Goal: Entertainment & Leisure: Consume media (video, audio)

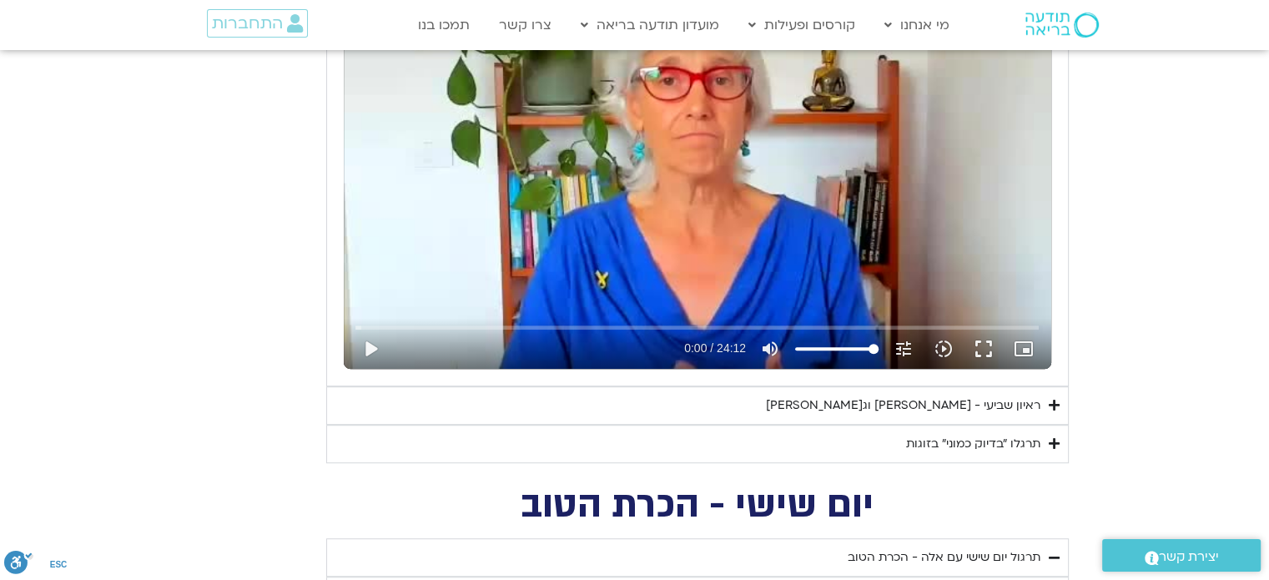
scroll to position [914, 0]
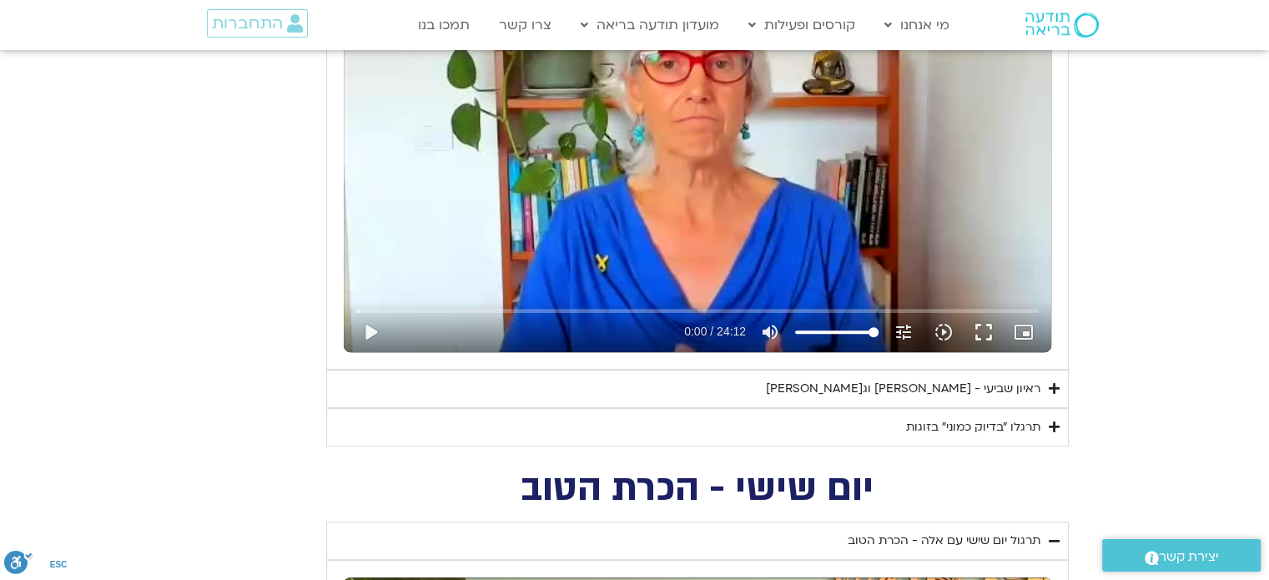
click at [994, 379] on div "ראיון שביעי - [PERSON_NAME] וג[PERSON_NAME]" at bounding box center [903, 389] width 274 height 20
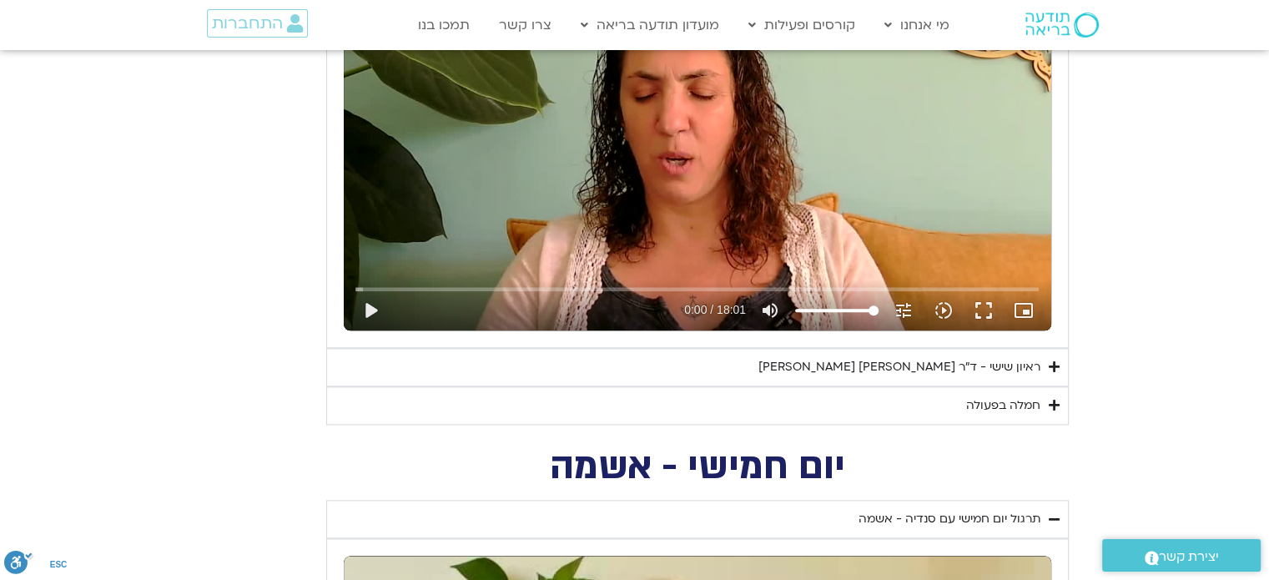
scroll to position [1985, 0]
click at [999, 396] on div "חמלה בפעולה" at bounding box center [1003, 405] width 74 height 20
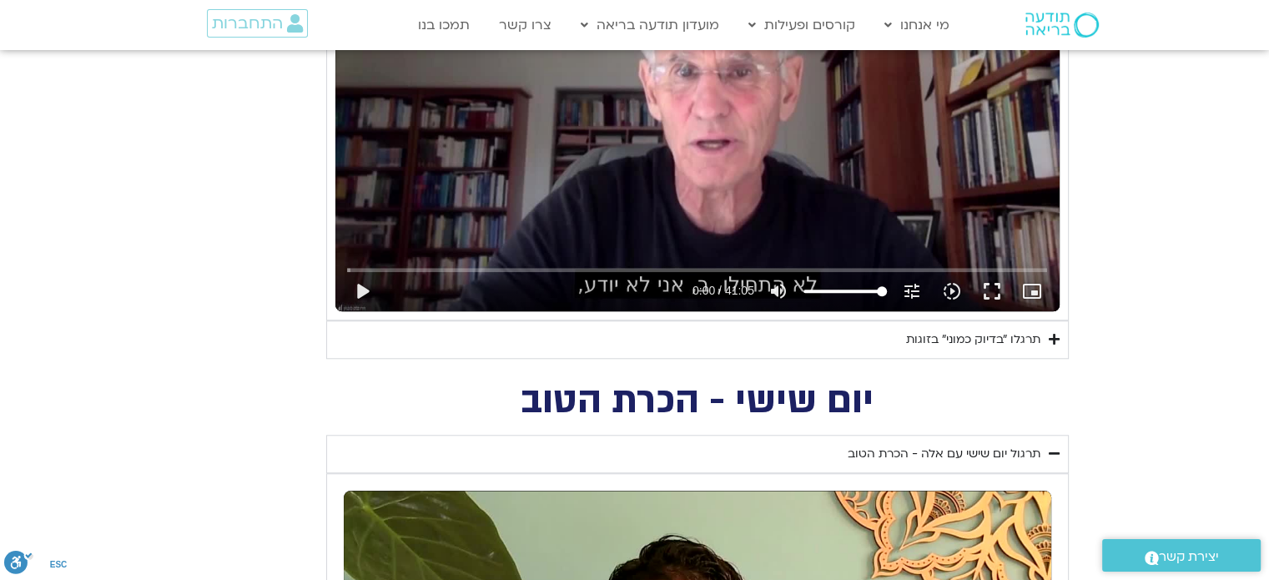
scroll to position [1421, 0]
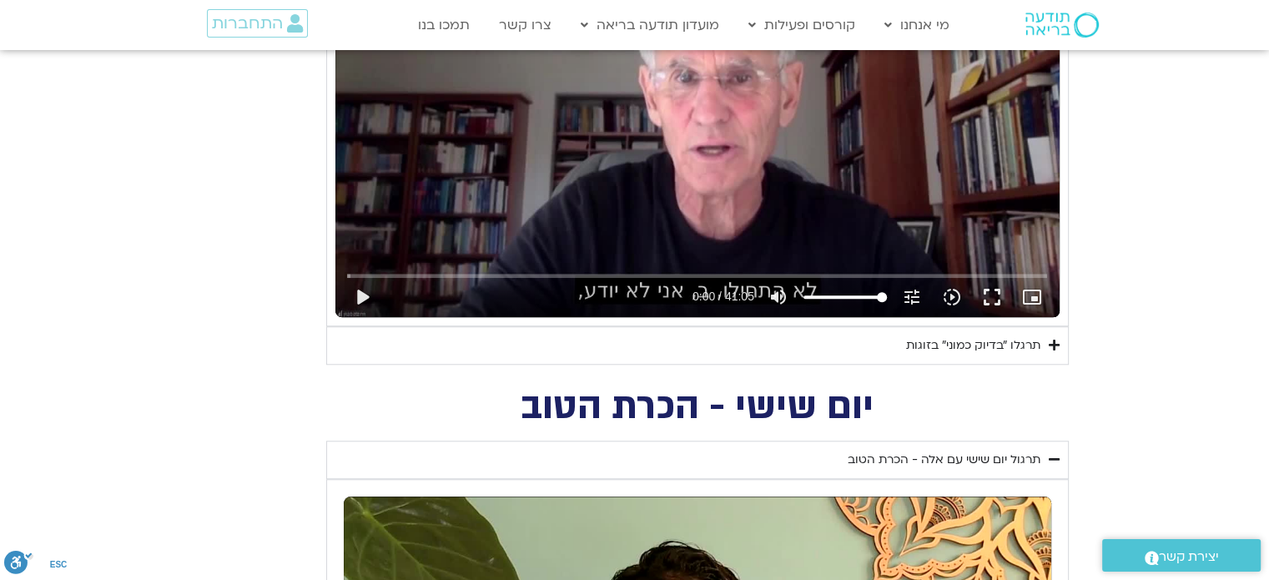
click at [994, 343] on div "תרגלו ״בדיוק כמוני״ בזוגות" at bounding box center [973, 345] width 134 height 20
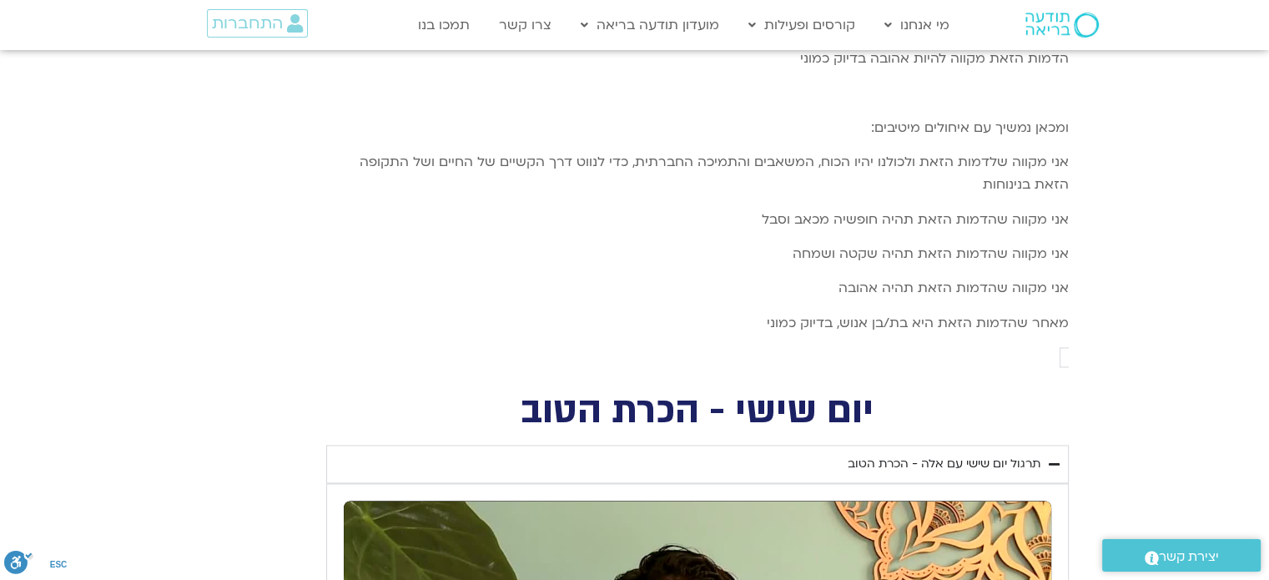
scroll to position [2339, 0]
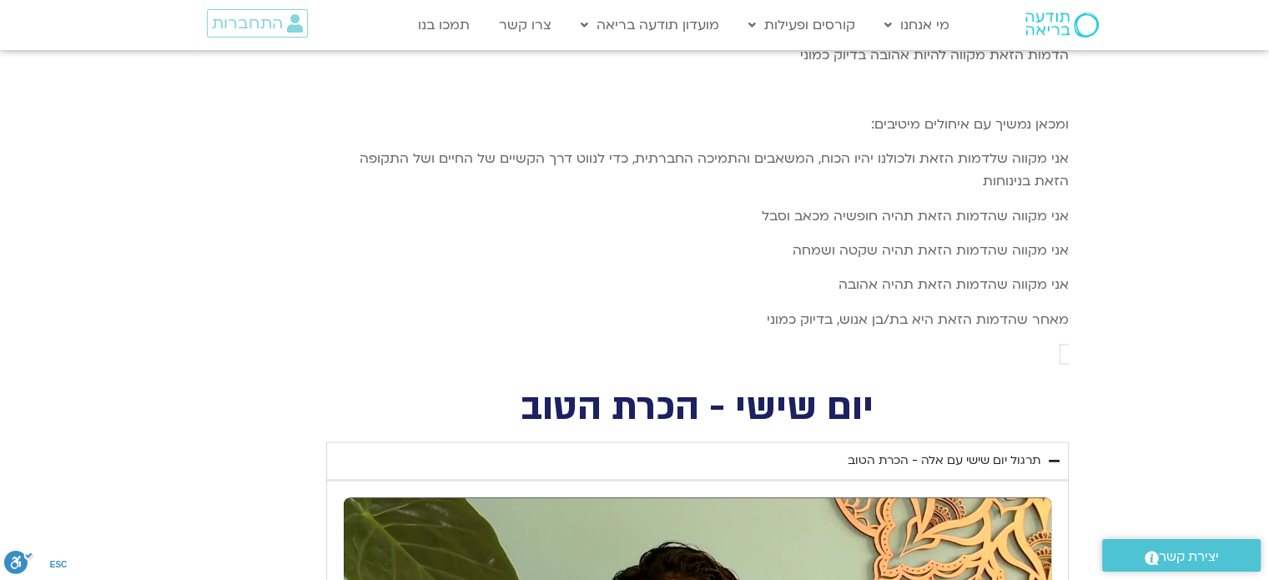
click at [984, 450] on div "תרגול יום שישי עם אלה - הכרת הטוב" at bounding box center [943, 460] width 193 height 20
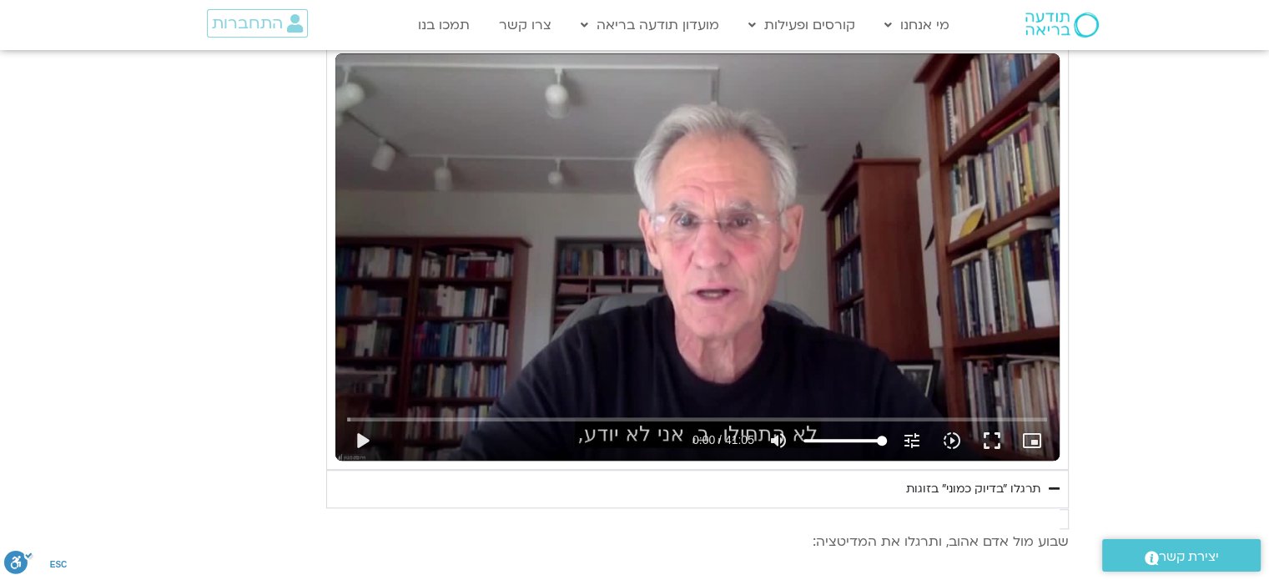
scroll to position [1280, 0]
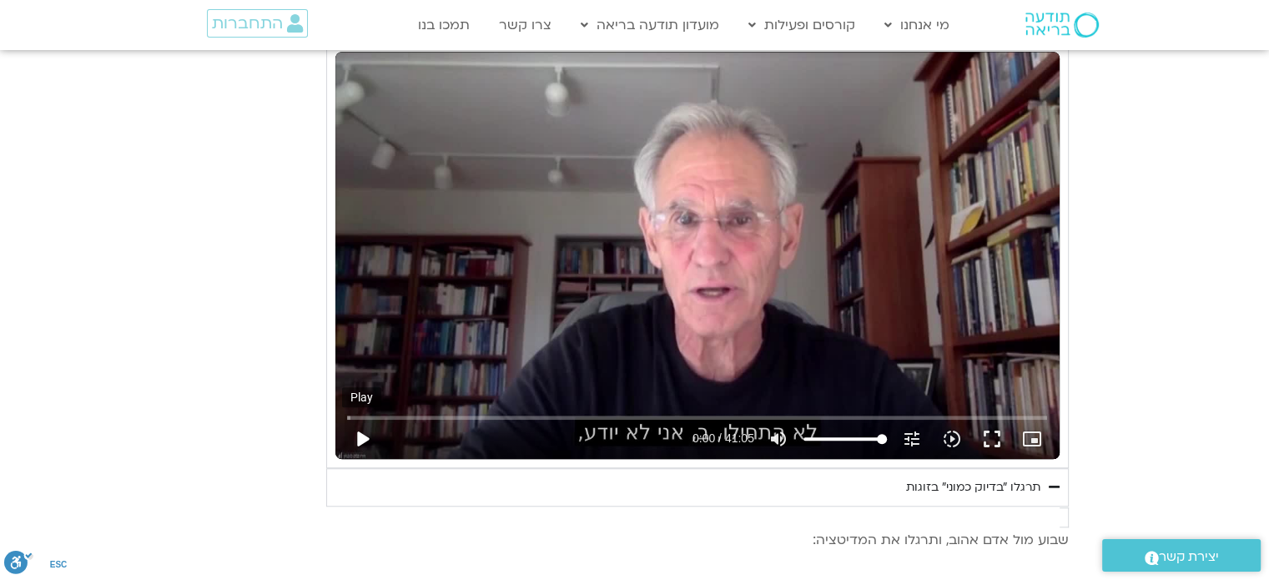
click at [363, 436] on button "play_arrow" at bounding box center [362, 439] width 40 height 40
type input "1640.5"
type input "0.018521"
type input "1640.5"
type input "0.144628"
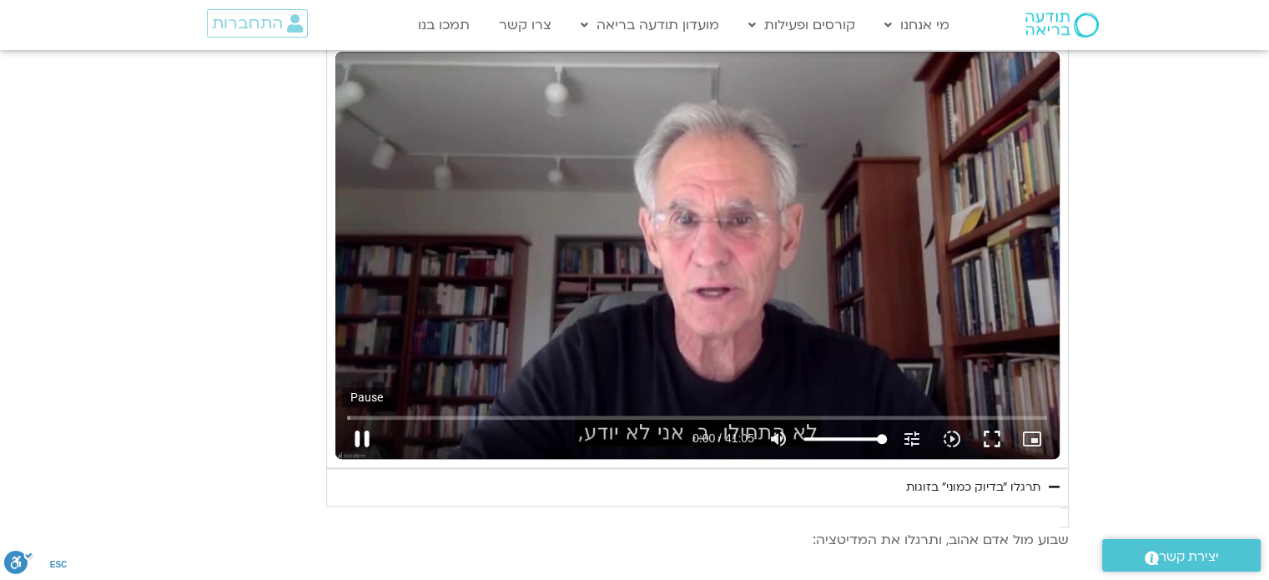
type input "1640.5"
type input "0.273159"
type input "1640.5"
type input "0.410932"
type input "1640.5"
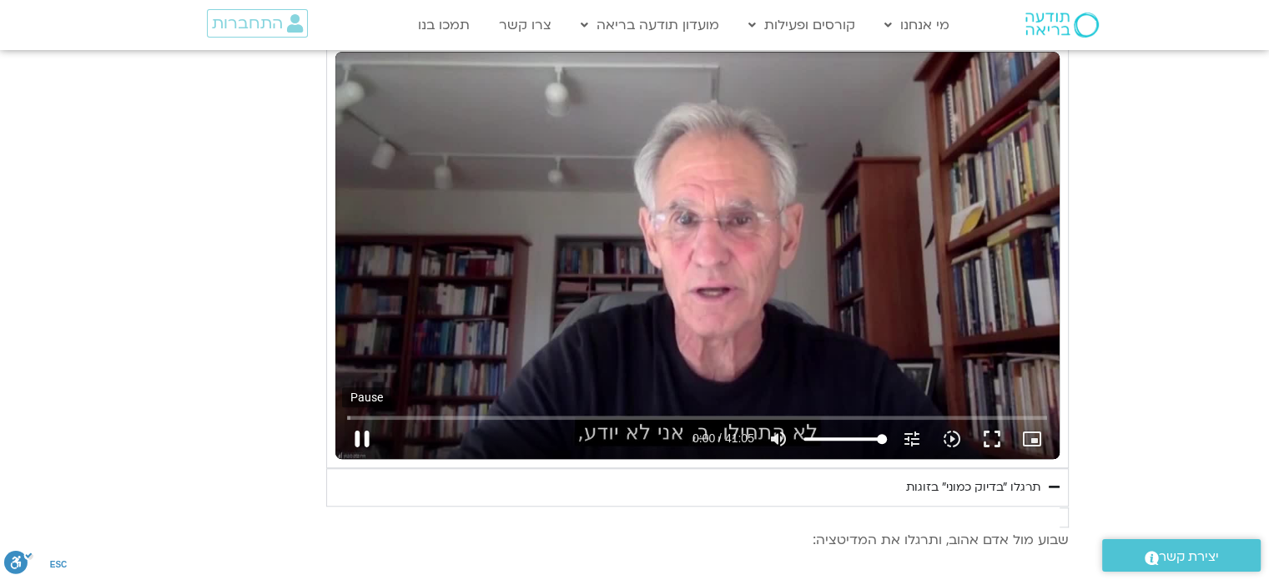
type input "0.542235"
type input "1640.5"
type input "0.670528"
type input "1640.5"
type input "0.799247"
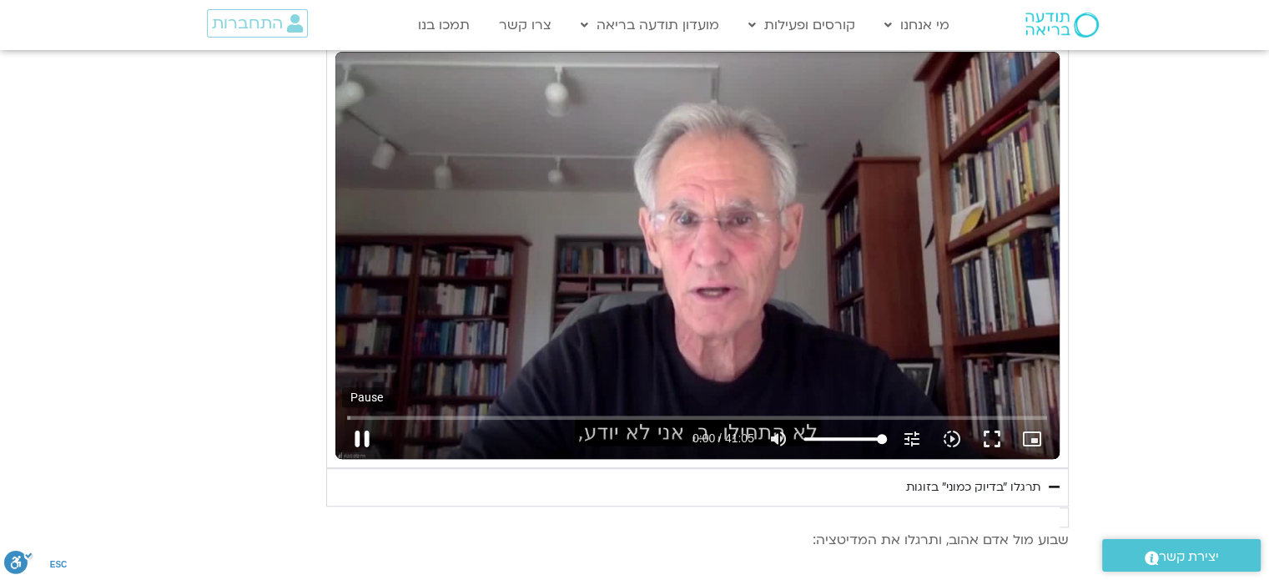
type input "1640.5"
type input "0.936047"
type input "1640.5"
type input "1.067526"
type input "1640.5"
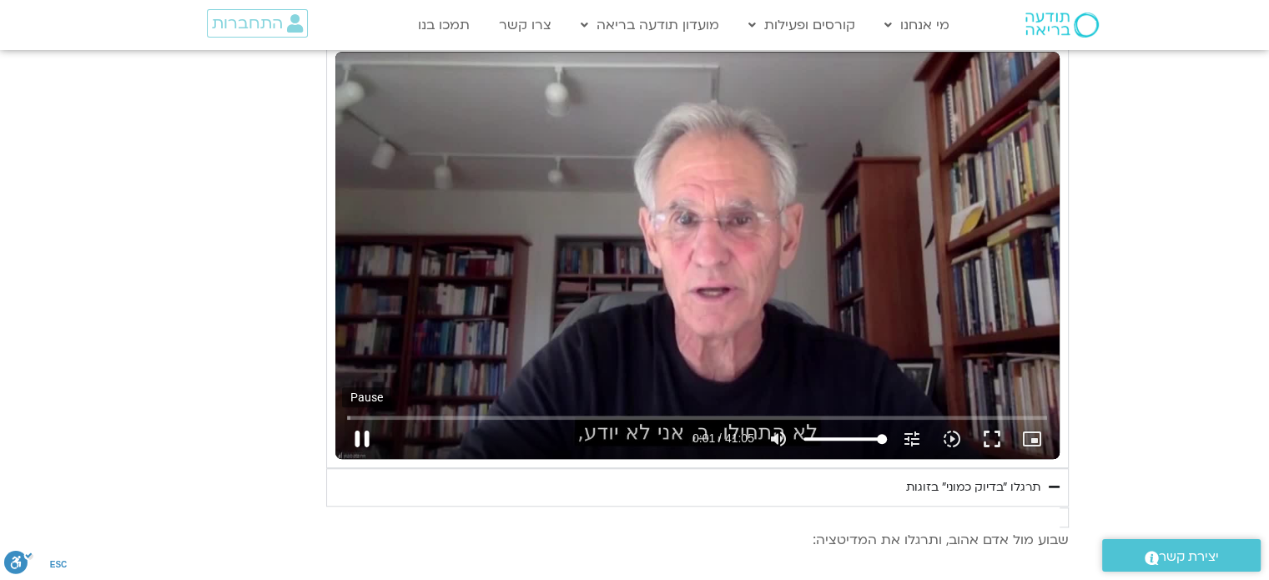
type input "1.2017"
type input "1640.5"
type input "1.344389"
type input "1640.5"
type input "1.480266"
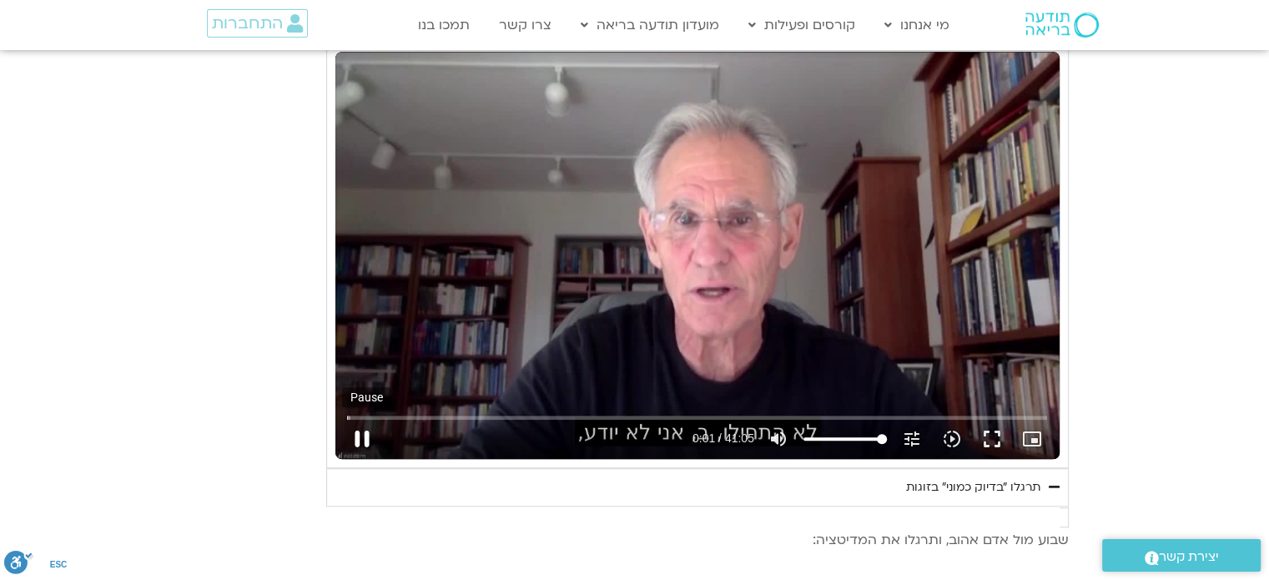
type input "1640.5"
type input "1.61029"
type input "1640.5"
type input "1.742134"
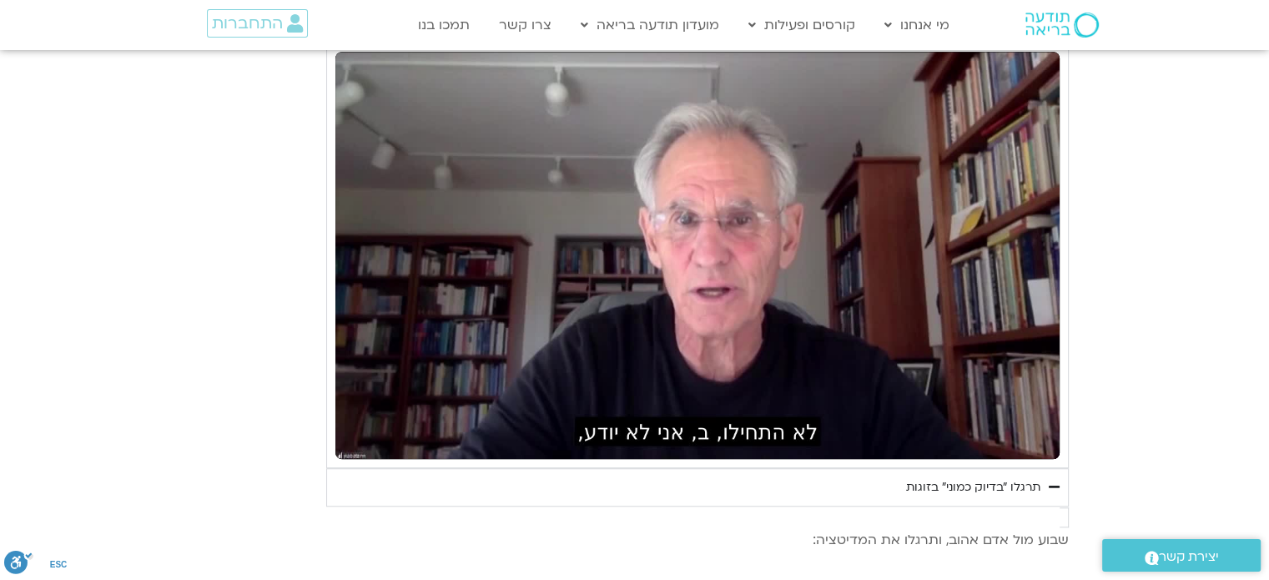
type input "1640.5"
type input "59.943278"
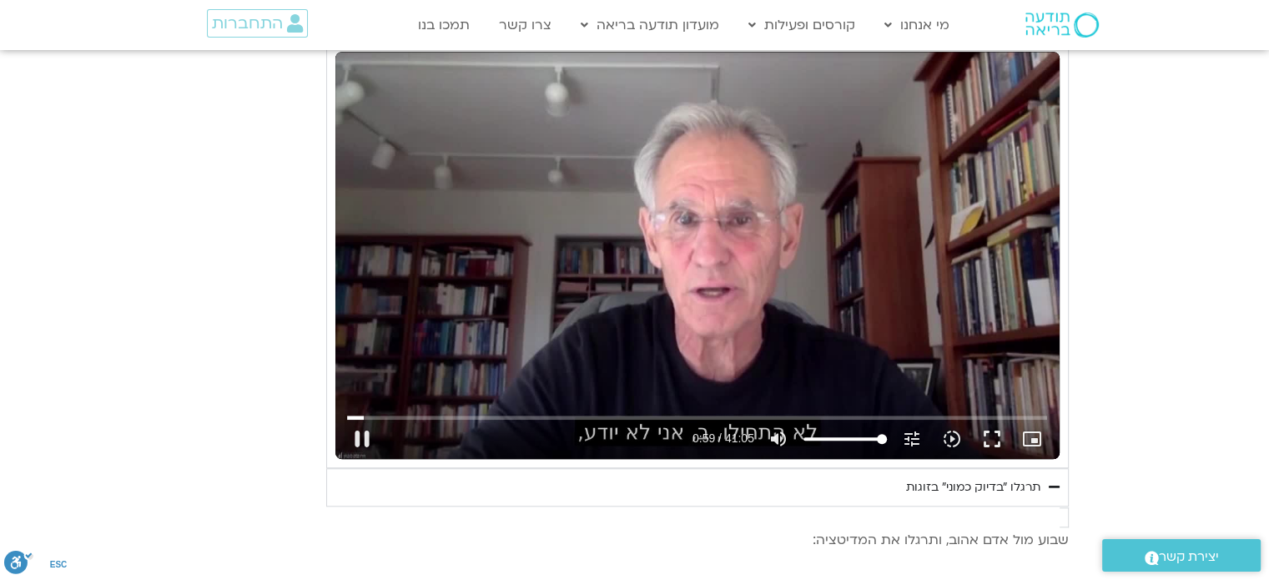
type input "1640.5"
click at [503, 357] on div "Skip Ad 1:33 pause 0:59 / 41:05 volume_up Mute tune Resolution Auto 720p slow_m…" at bounding box center [697, 255] width 724 height 407
type input "59.968"
click at [363, 442] on button "play_arrow" at bounding box center [362, 439] width 40 height 40
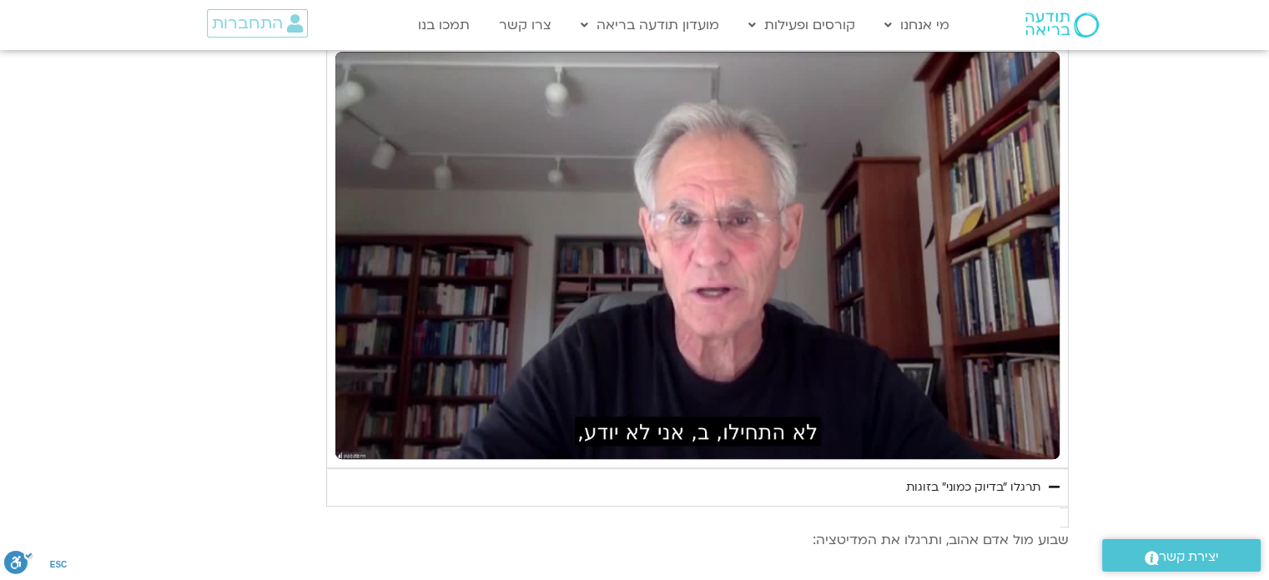
type input "1640.5"
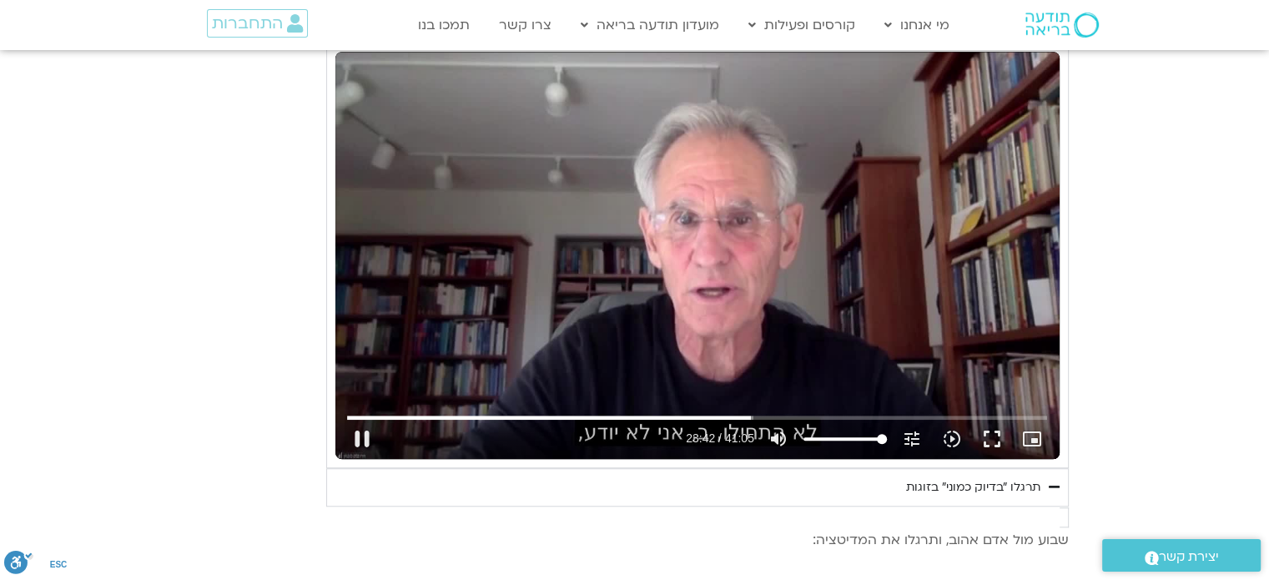
type input "1422.609281"
type input "1640.5"
type input "1422.757359"
type input "1640.5"
type input "1422.874247"
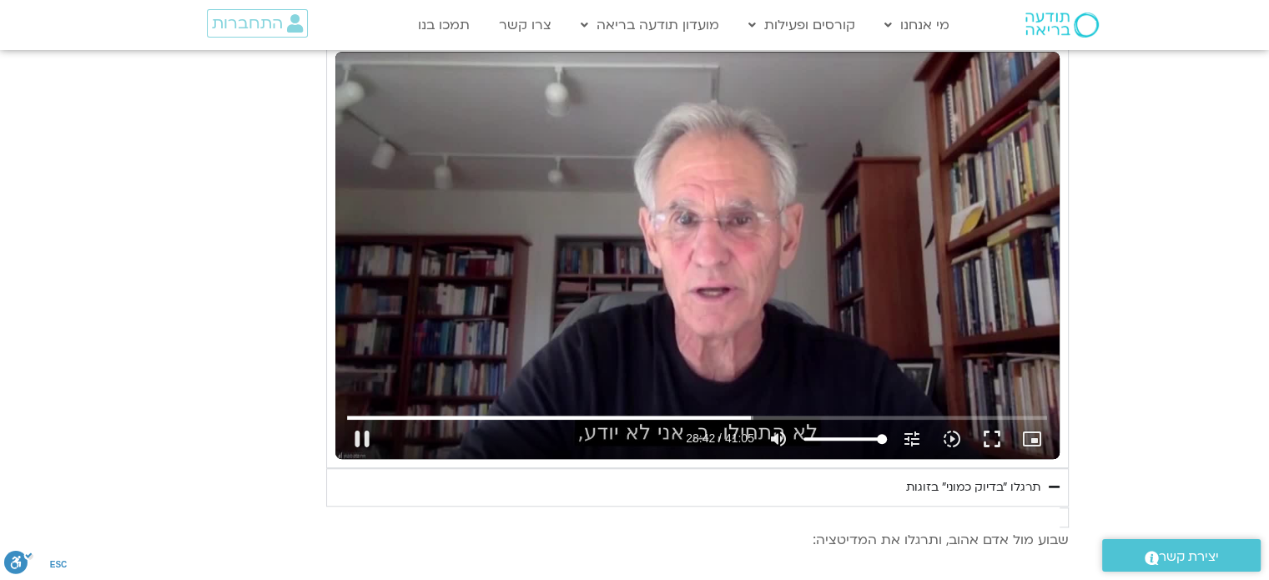
type input "1640.5"
type input "1423.01171"
type input "1640.5"
type input "1423.103805"
type input "1640.5"
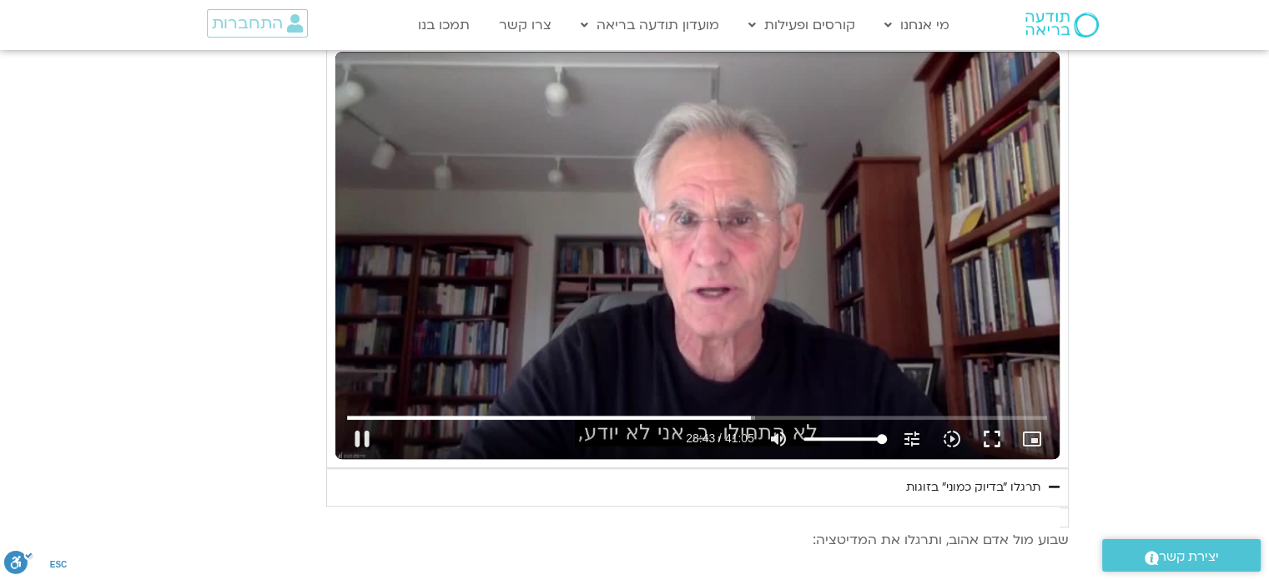
type input "1423.22131"
type input "1640.5"
type input "1423.352601"
type input "1640.5"
type input "1423.483565"
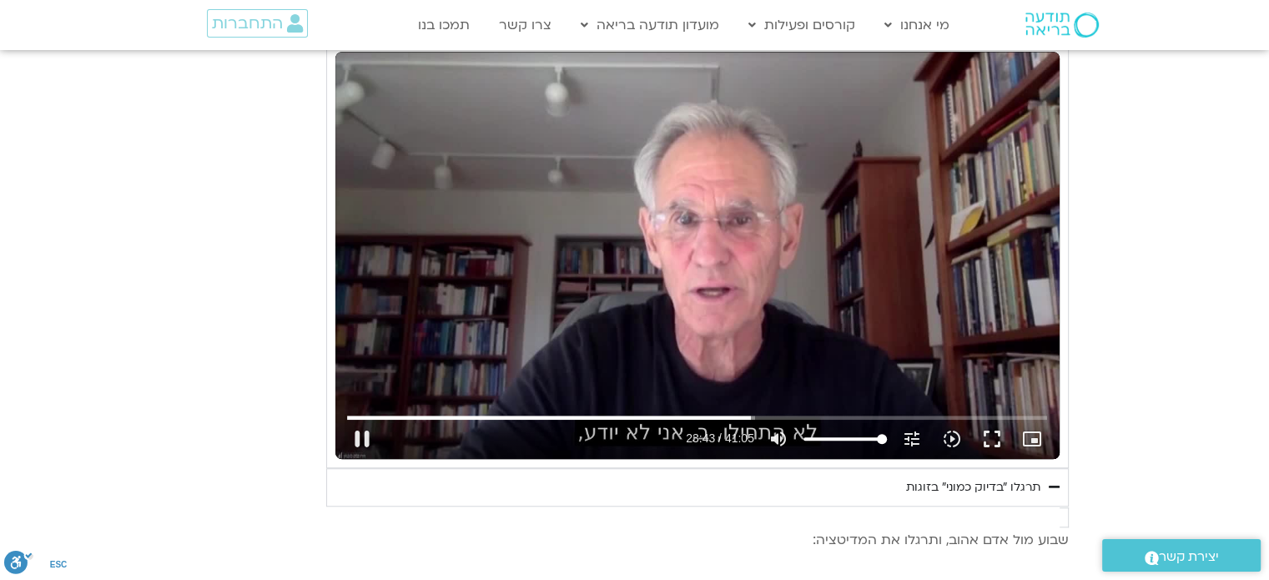
type input "1640.5"
type input "1423.614425"
type input "1640.5"
type input "1423.744974"
type input "1640.5"
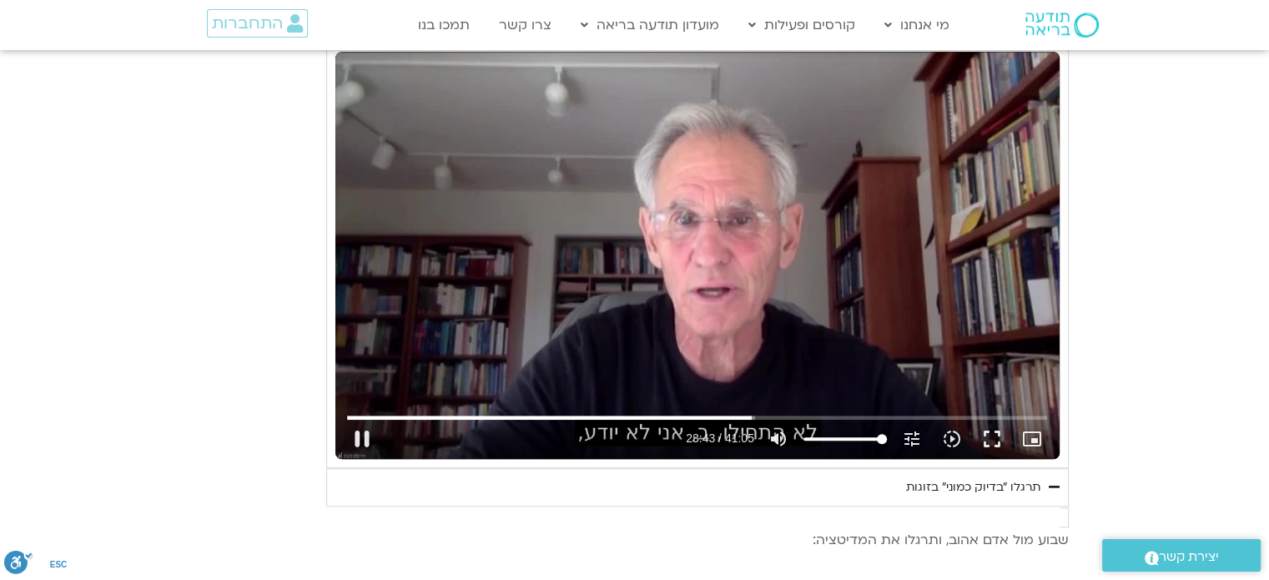
type input "1423.873385"
type input "1640.5"
type input "1424.00184"
type input "1640.5"
type input "1424.134618"
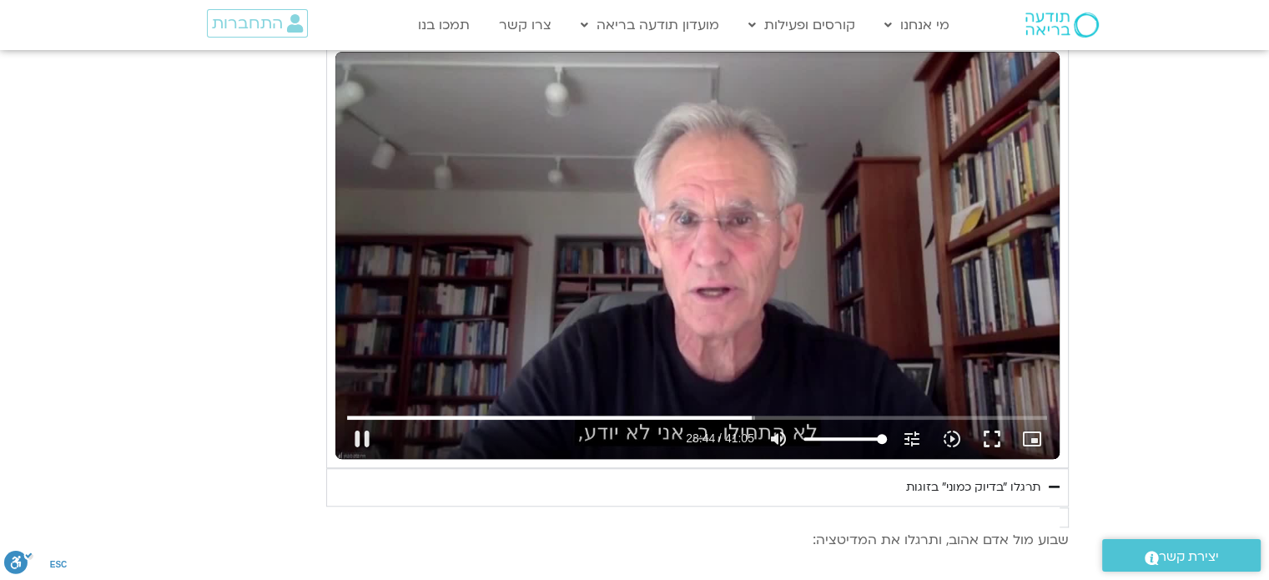
type input "1640.5"
type input "1424.264194"
type input "1640.5"
type input "1424.394468"
type input "1640.5"
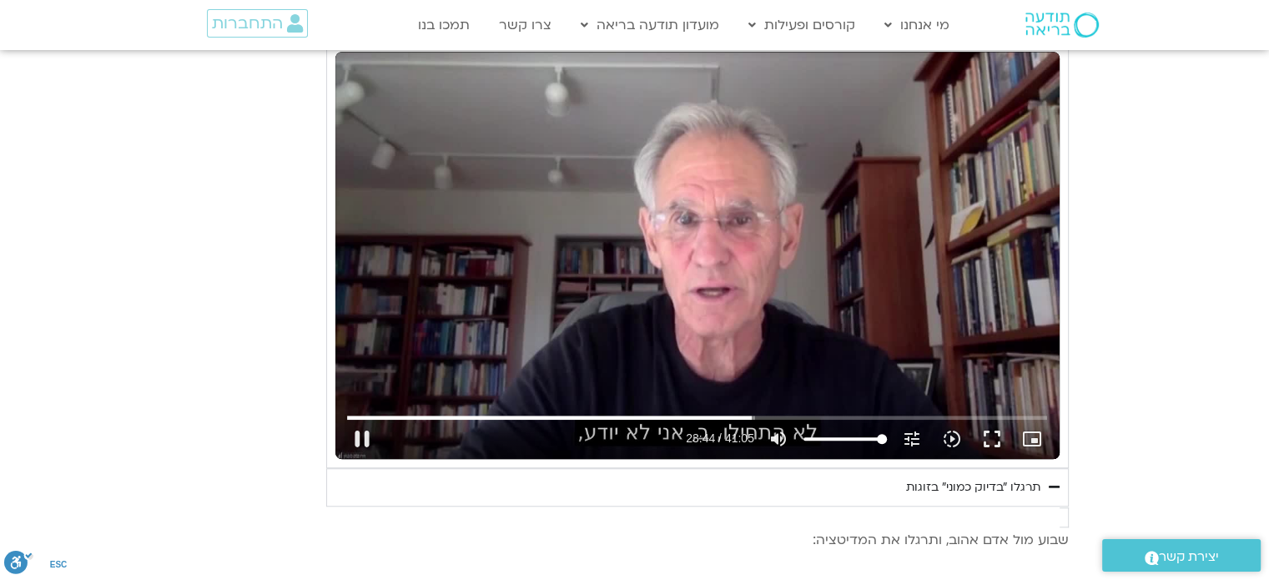
type input "1424.520255"
type input "1640.5"
type input "1424.647299"
type input "1640.5"
type input "1424.783671"
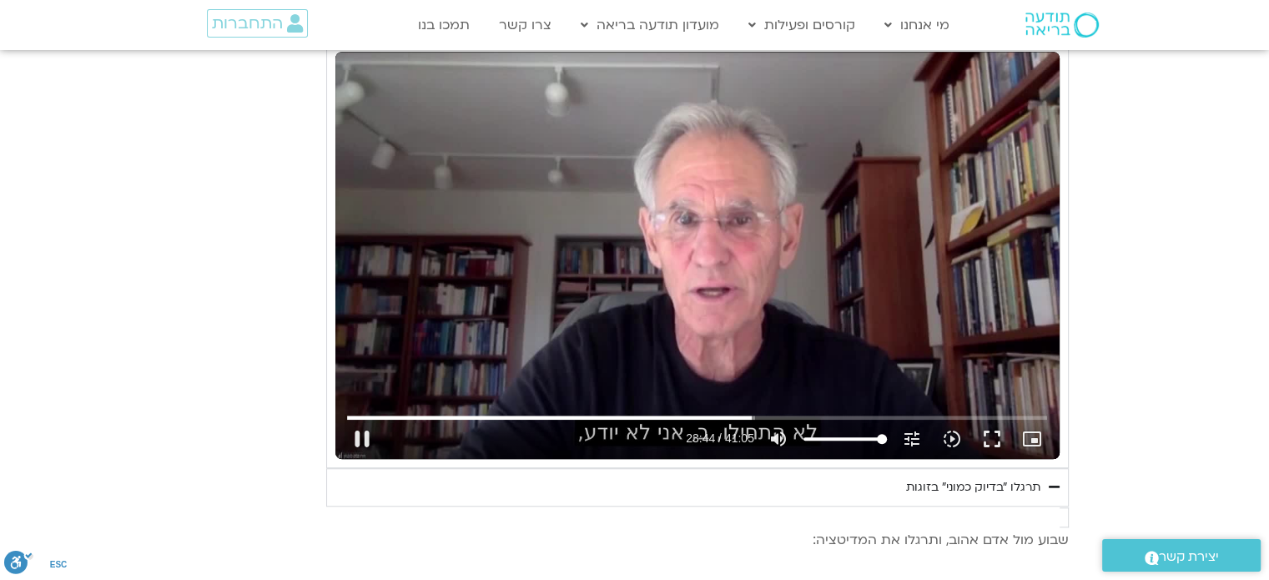
type input "1640.5"
type input "1424.919164"
type input "1640.5"
type input "1425.045133"
type input "1640.5"
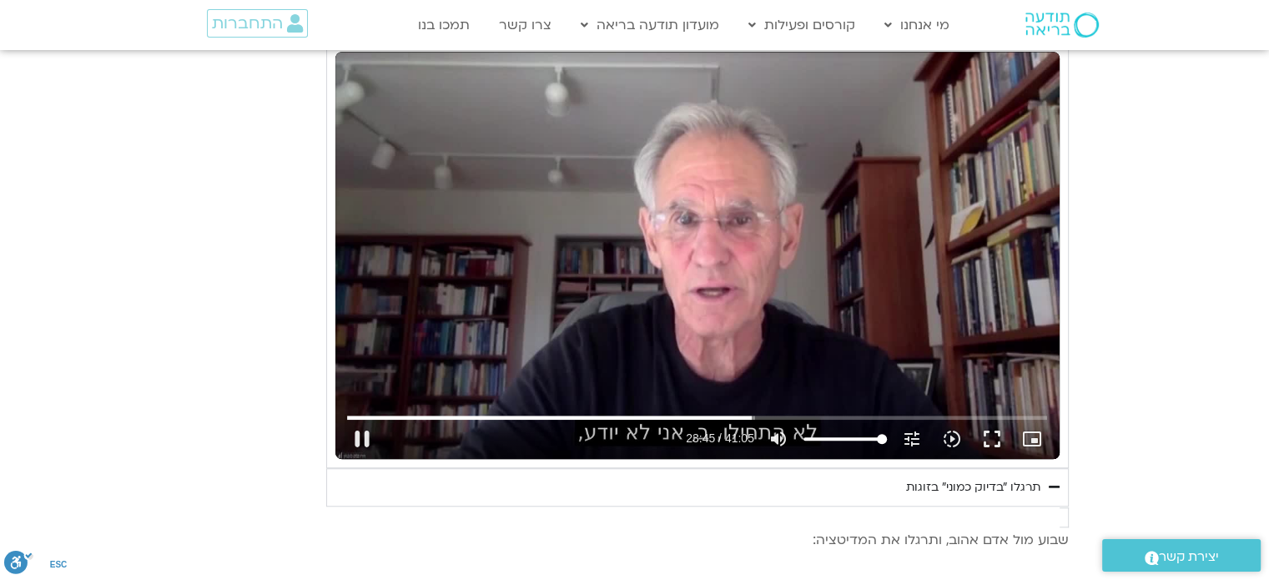
type input "1425.173669"
type input "1640.5"
type input "1425.307076"
type input "1640.5"
type input "1425.438418"
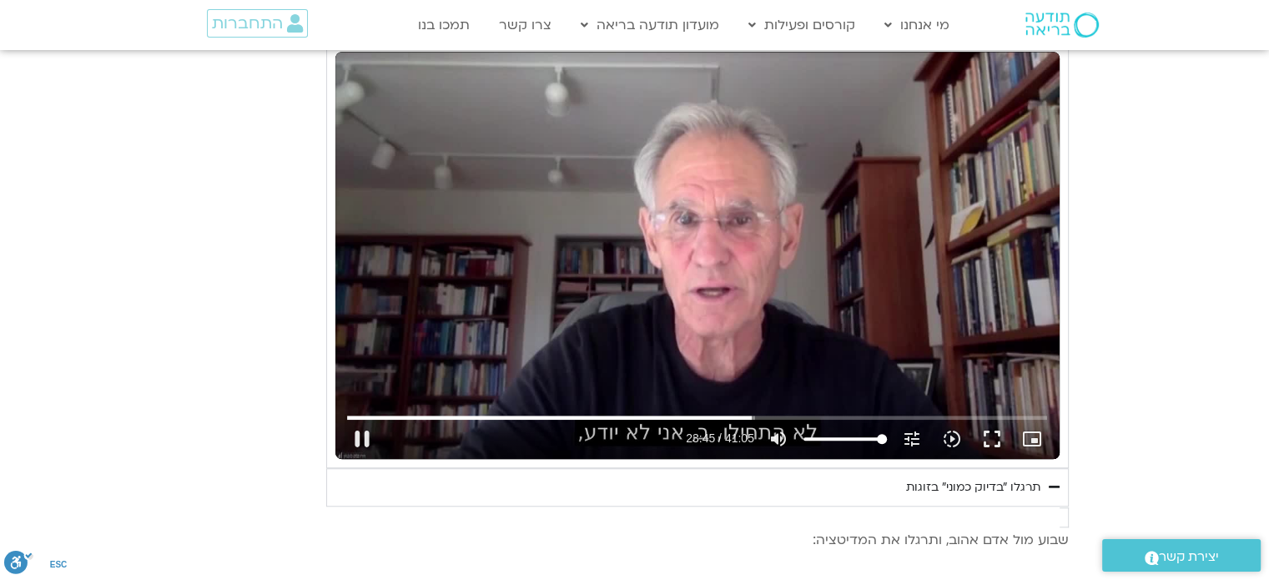
type input "1640.5"
type input "1425.57151"
type input "1640.5"
type input "1425.703846"
type input "1640.5"
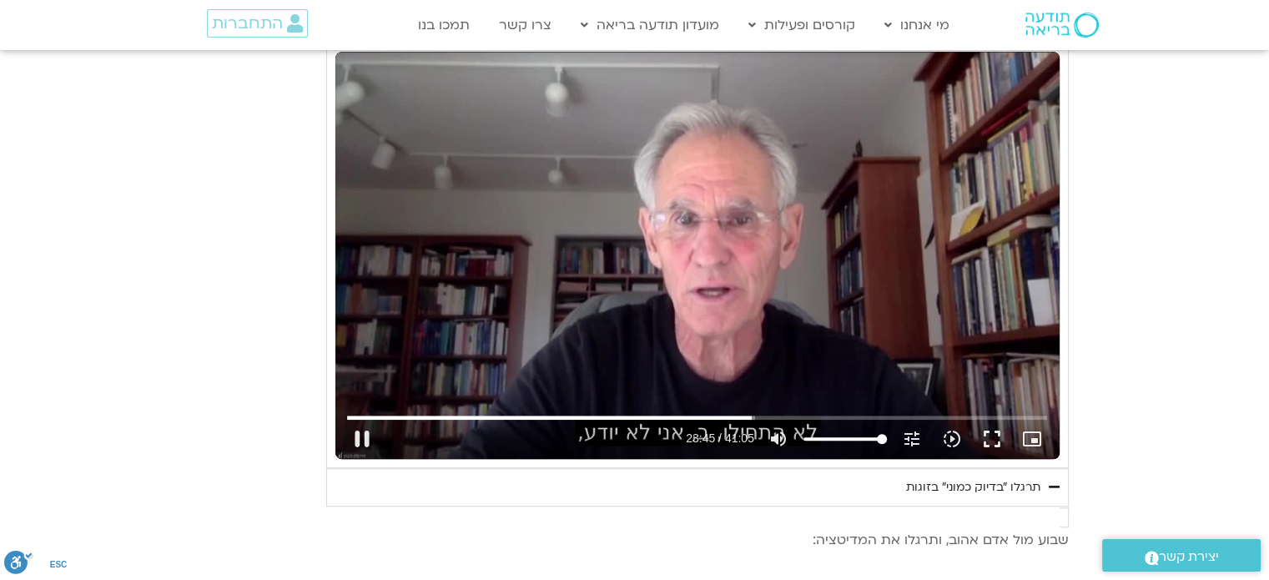
type input "1425.835572"
type input "1640.5"
type input "1425.96087"
type input "1640.5"
type input "1426.095224"
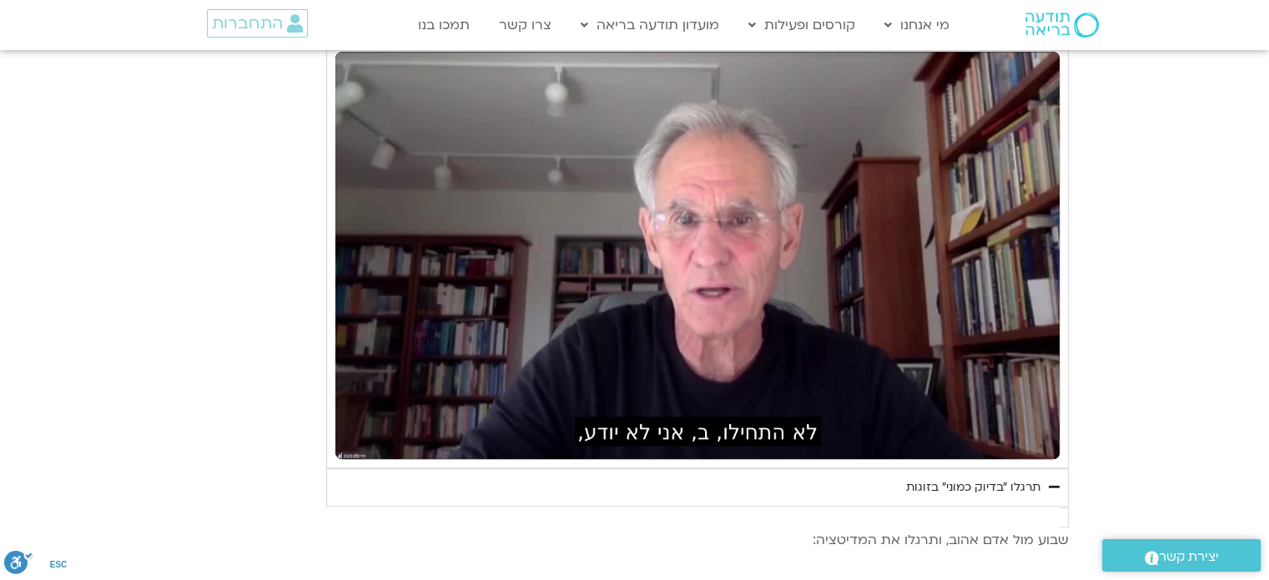
type input "1640.5"
type input "1849.372231"
type input "1640.5"
type input "1849.496813"
type input "1640.5"
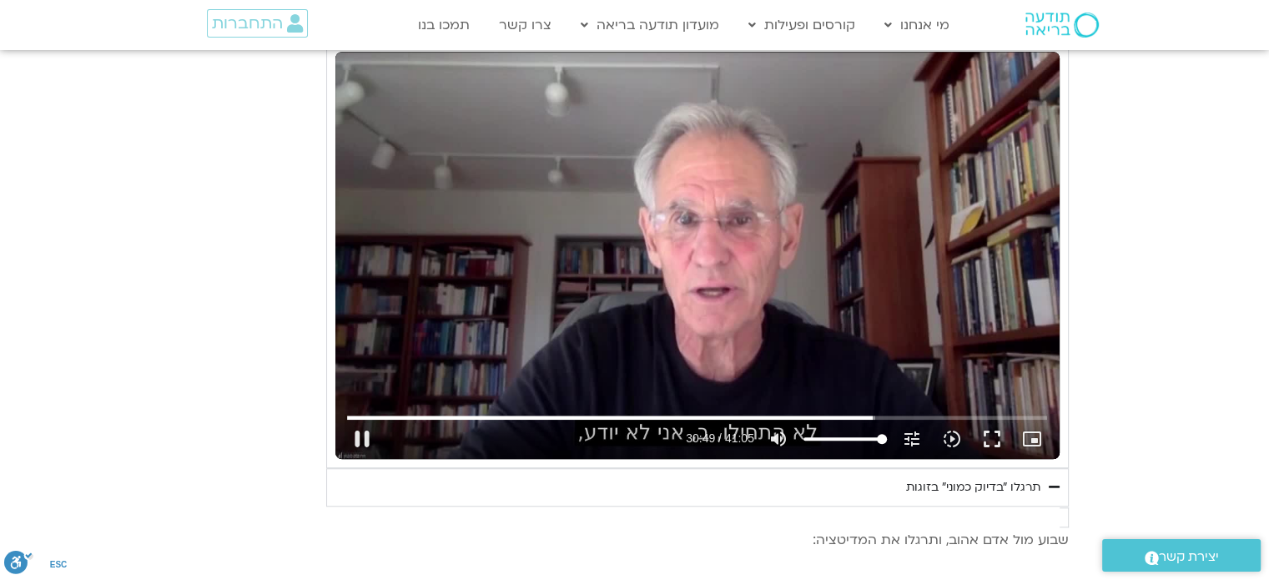
type input "1849.585278"
type input "1640.5"
type input "1849.729639"
type input "1640.5"
type input "1849.861838"
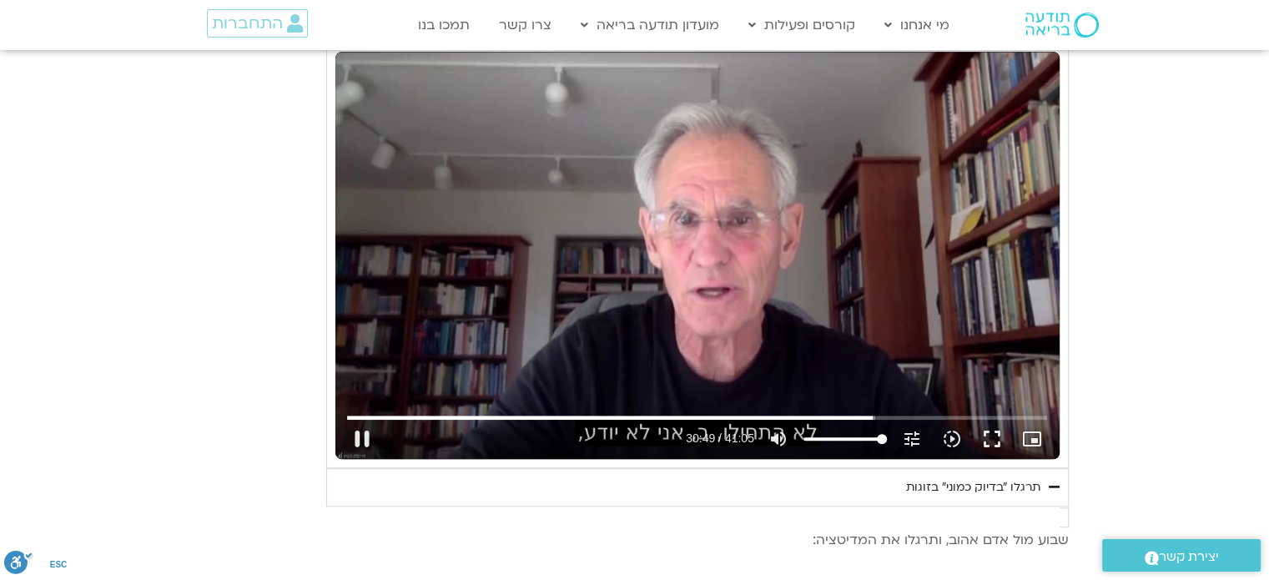
type input "1640.5"
type input "1849.995104"
type input "1640.5"
type input "1850.123563"
type input "1640.5"
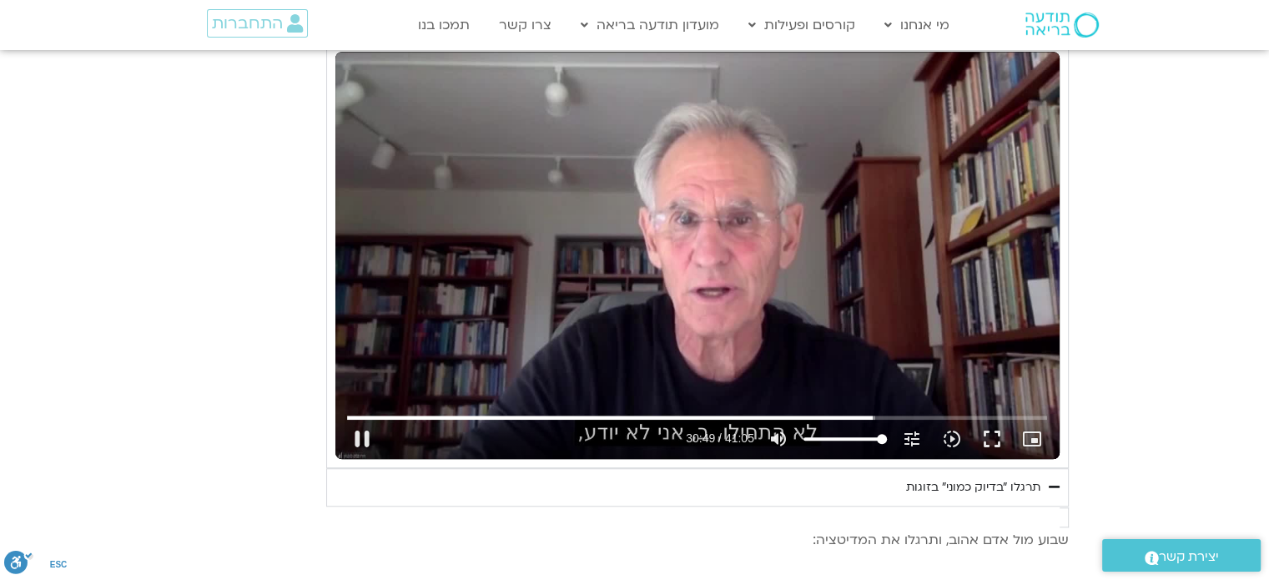
type input "1850.257666"
type input "1640.5"
type input "1850.38683"
type input "1640.5"
type input "1850.512139"
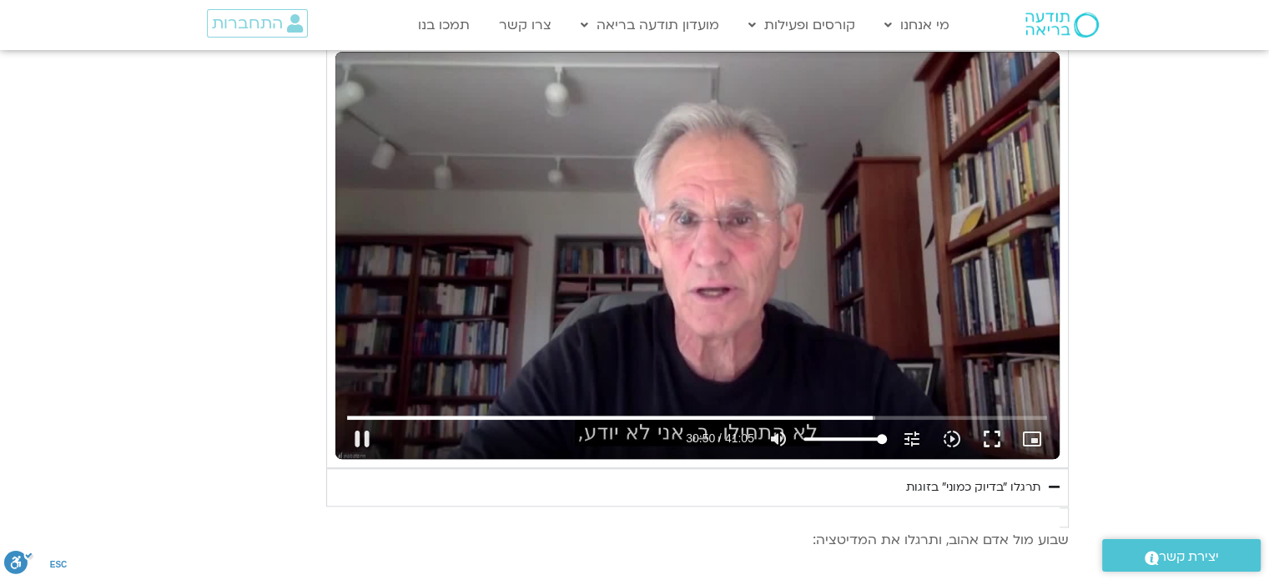
type input "1640.5"
type input "1850.641296"
type input "1640.5"
type input "1850.770358"
type input "1640.5"
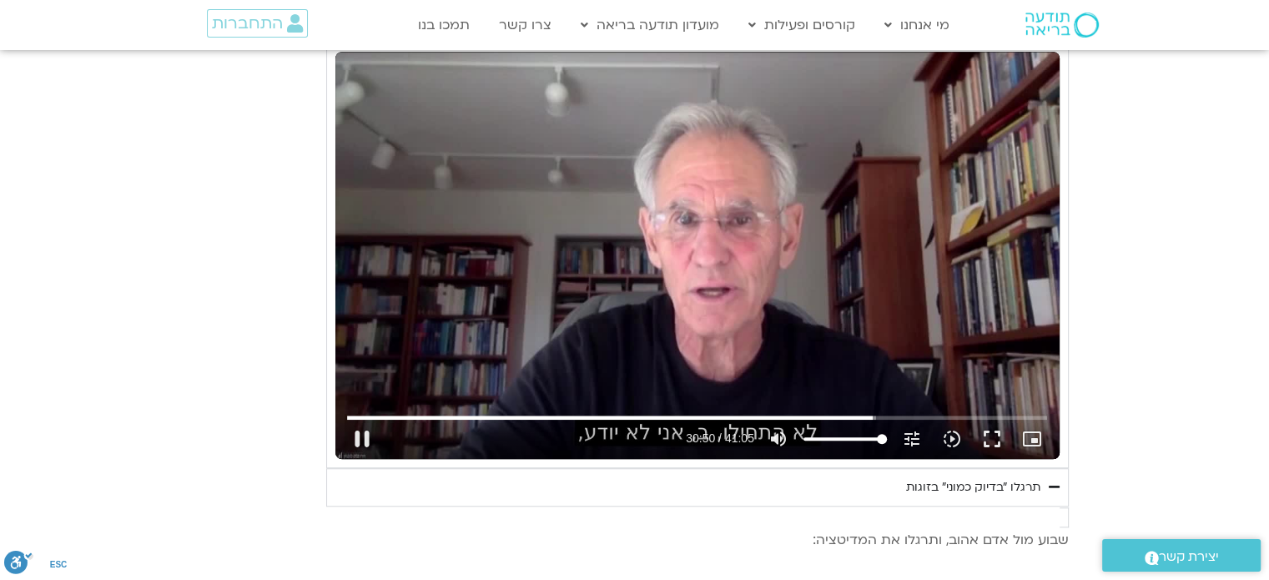
type input "1850.903766"
type input "1640.5"
type input "1851.041165"
type input "1640.5"
type input "1851.170222"
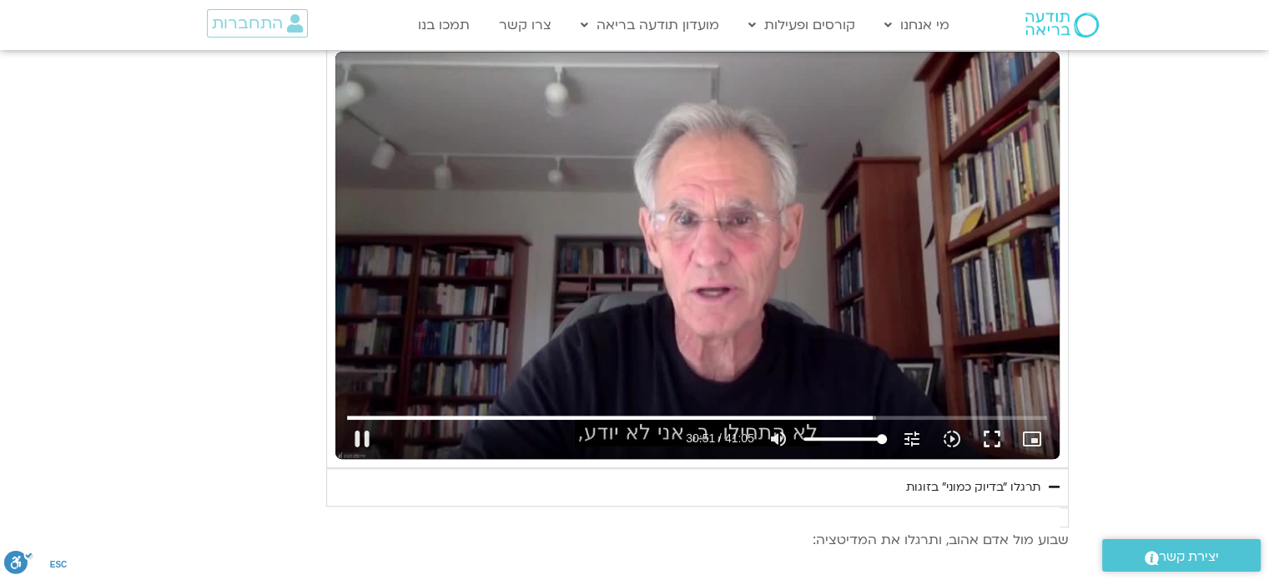
type input "1640.5"
type input "1851.309824"
type input "1640.5"
type input "1851.441223"
type input "1640.5"
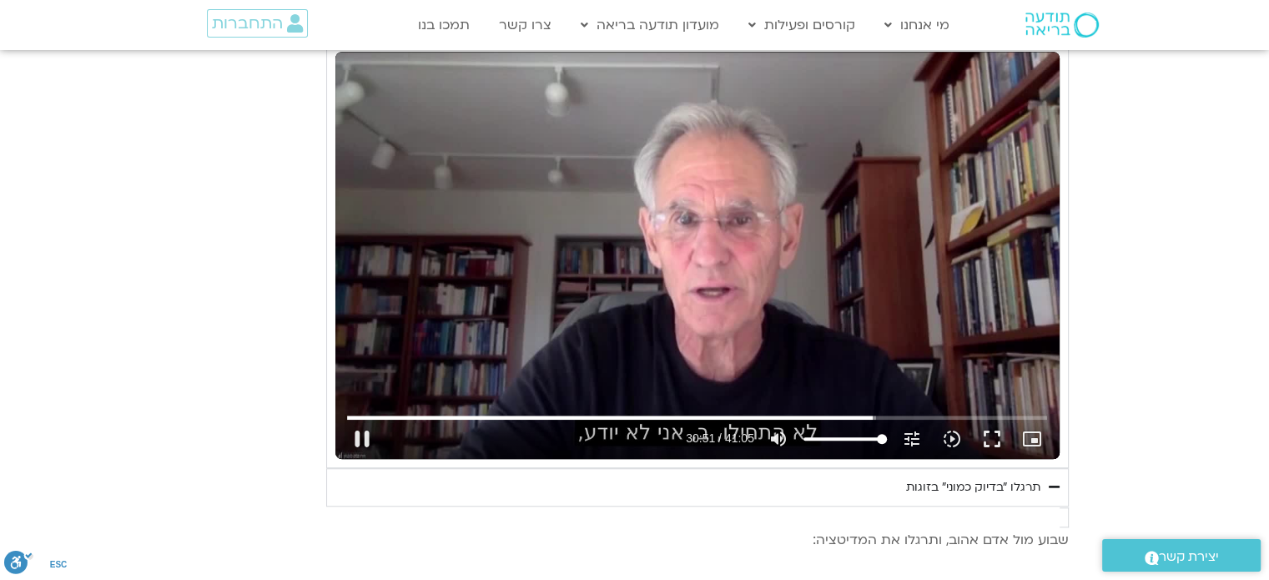
type input "1851.566865"
type input "1640.5"
type input "1851.696504"
type input "1640.5"
type input "1851.824481"
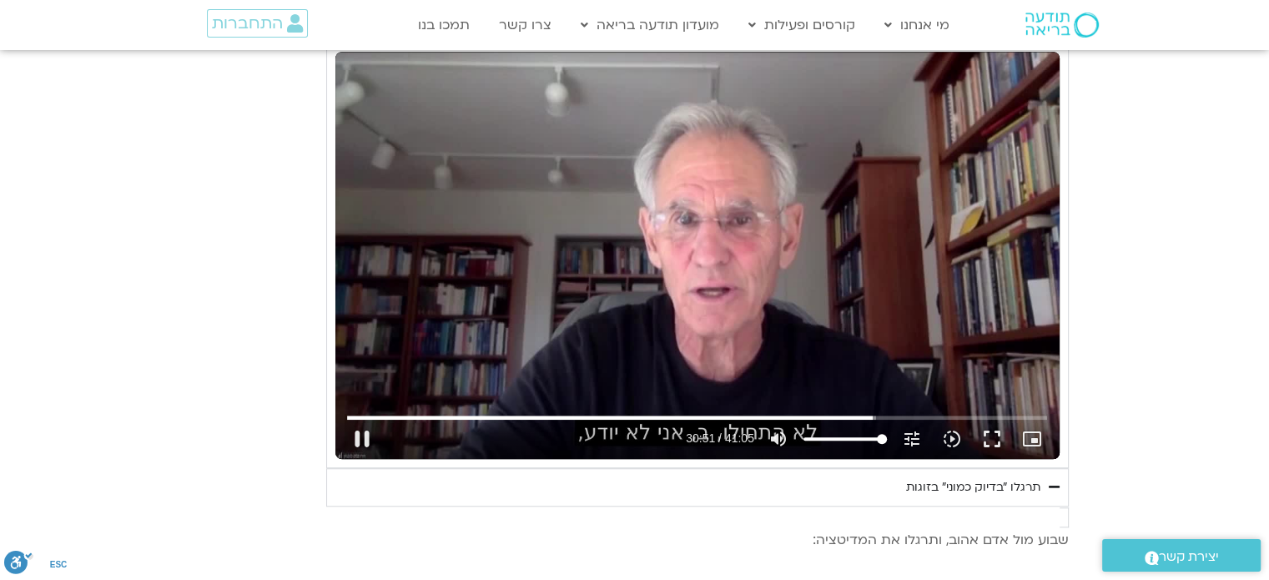
type input "1640.5"
type input "1851.95339"
type input "1640.5"
type input "1852.08714"
type input "1640.5"
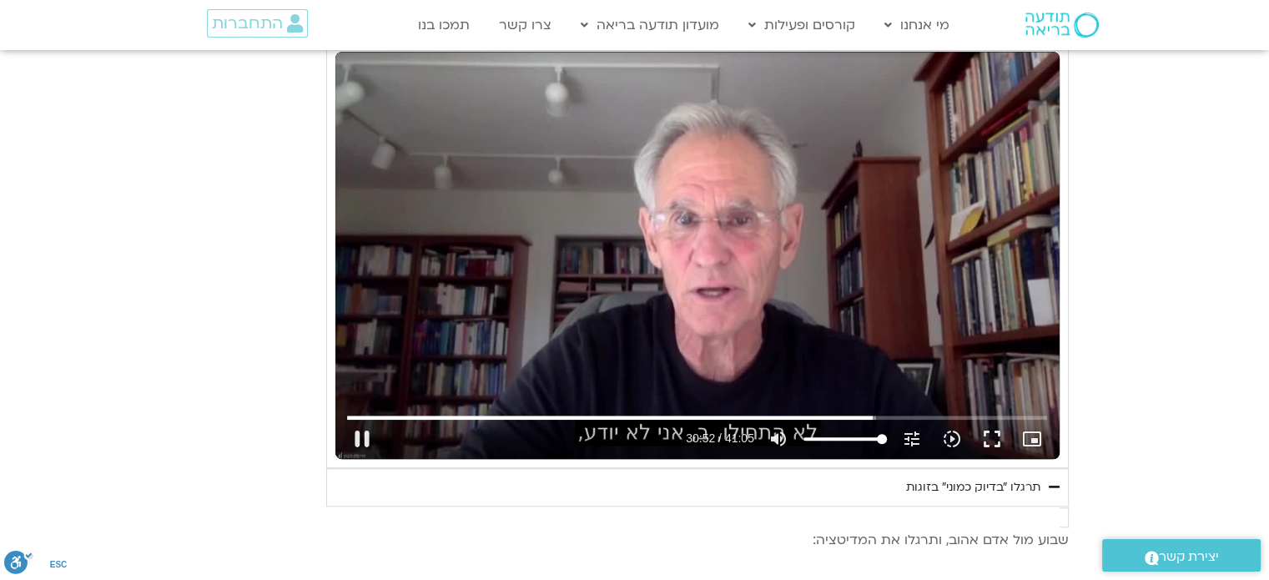
type input "1852.217798"
type input "1640.5"
type input "1852.35198"
type input "1640.5"
type input "1852.486095"
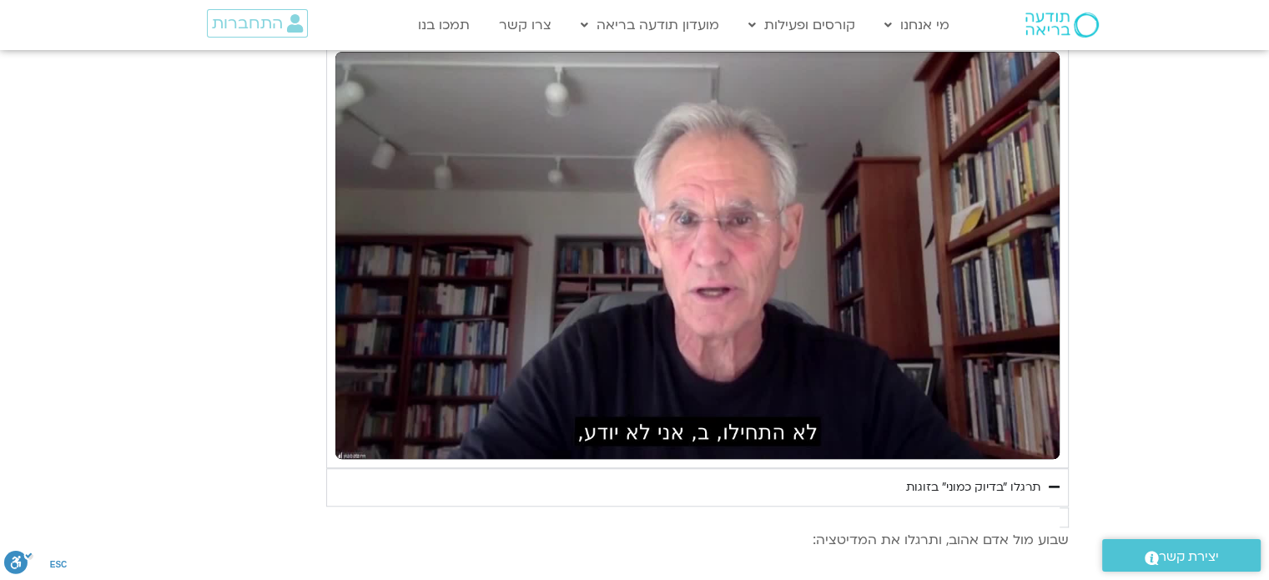
type input "1640.5"
type input "2146.309166"
type input "1640.5"
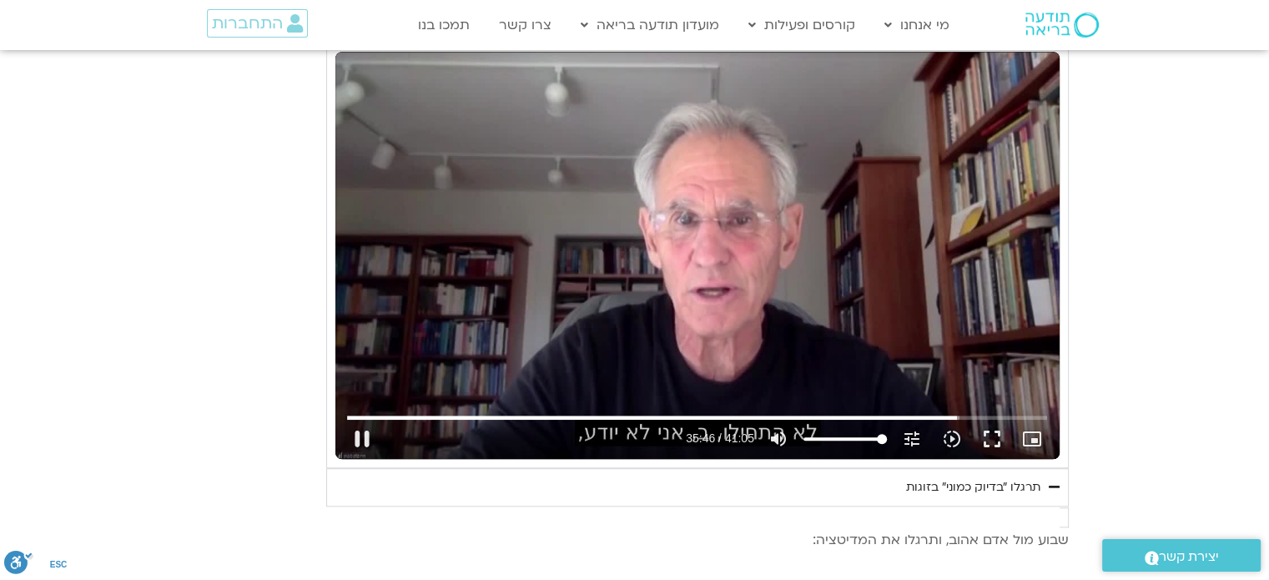
type input "2146.455454"
type input "1640.5"
type input "2146.558263"
type input "1640.5"
type input "2146.689172"
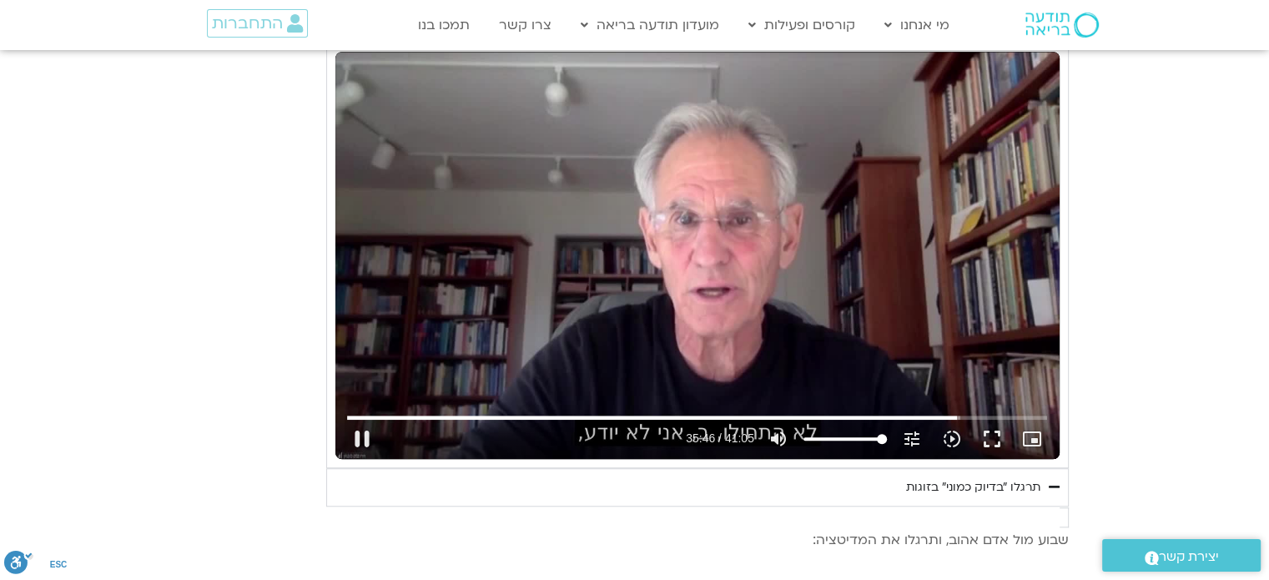
type input "1640.5"
type input "2146.81801"
type input "1640.5"
type input "2146.943389"
type input "1640.5"
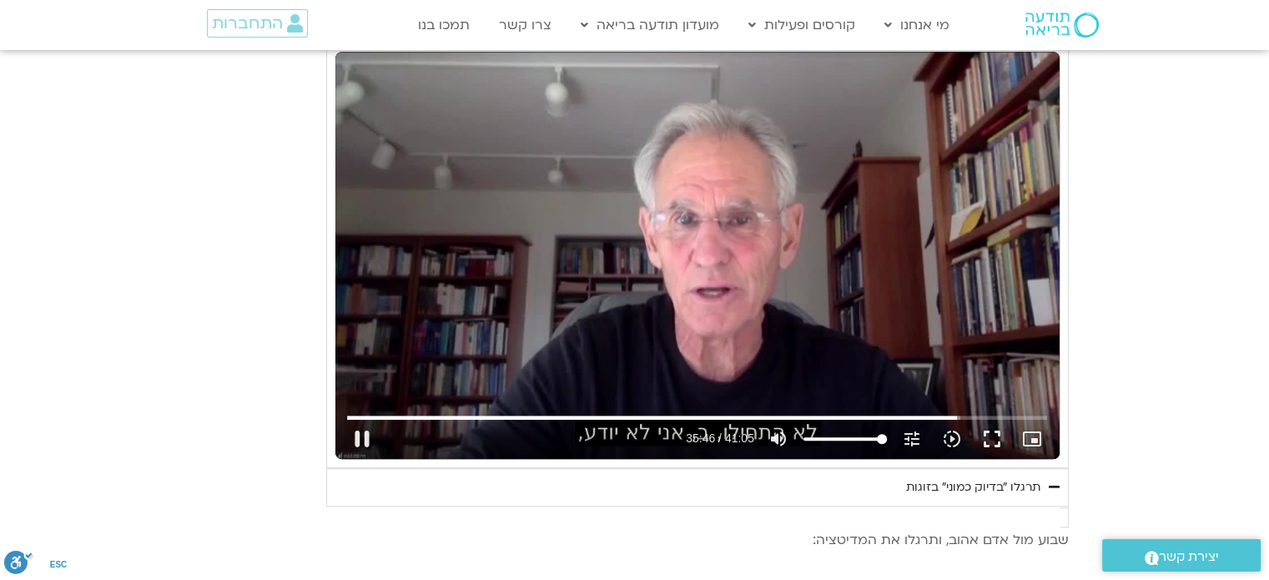
type input "2147.075041"
type input "1640.5"
type input "2147.21162"
type input "1640.5"
type input "2147.336949"
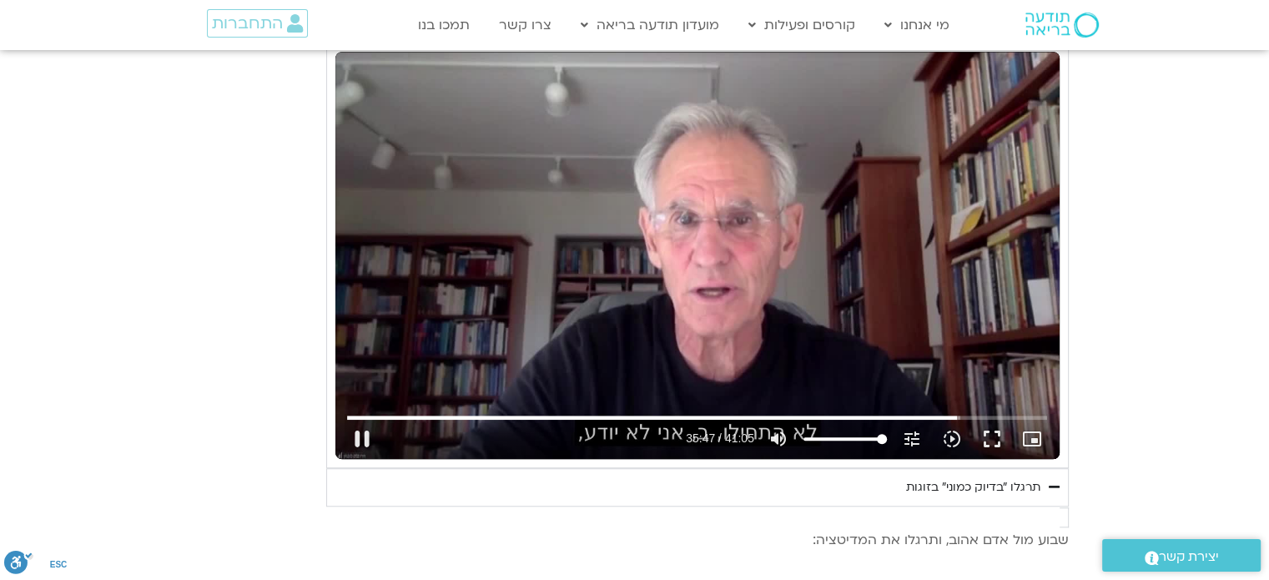
type input "1640.5"
type input "2147.464714"
type input "1640.5"
type input "2147.592623"
type input "1640.5"
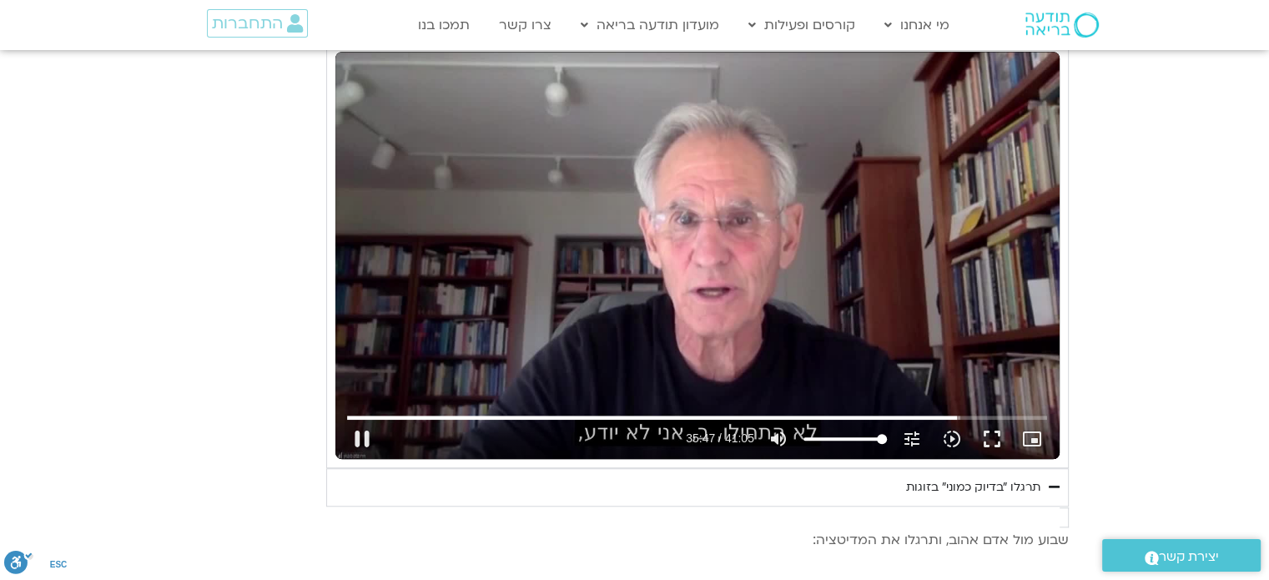
type input "2147.719431"
type input "1640.5"
type input "2147.849515"
type input "1640.5"
type input "2147.982741"
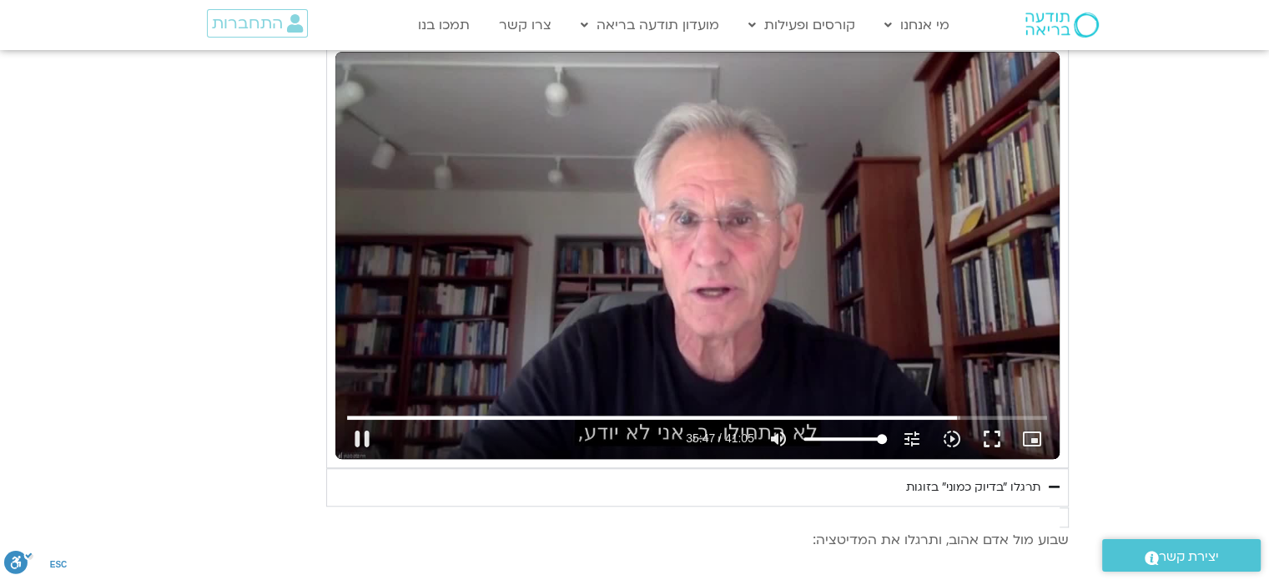
type input "1640.5"
type input "2148.111778"
type input "1640.5"
type input "2148.242582"
type input "1640.5"
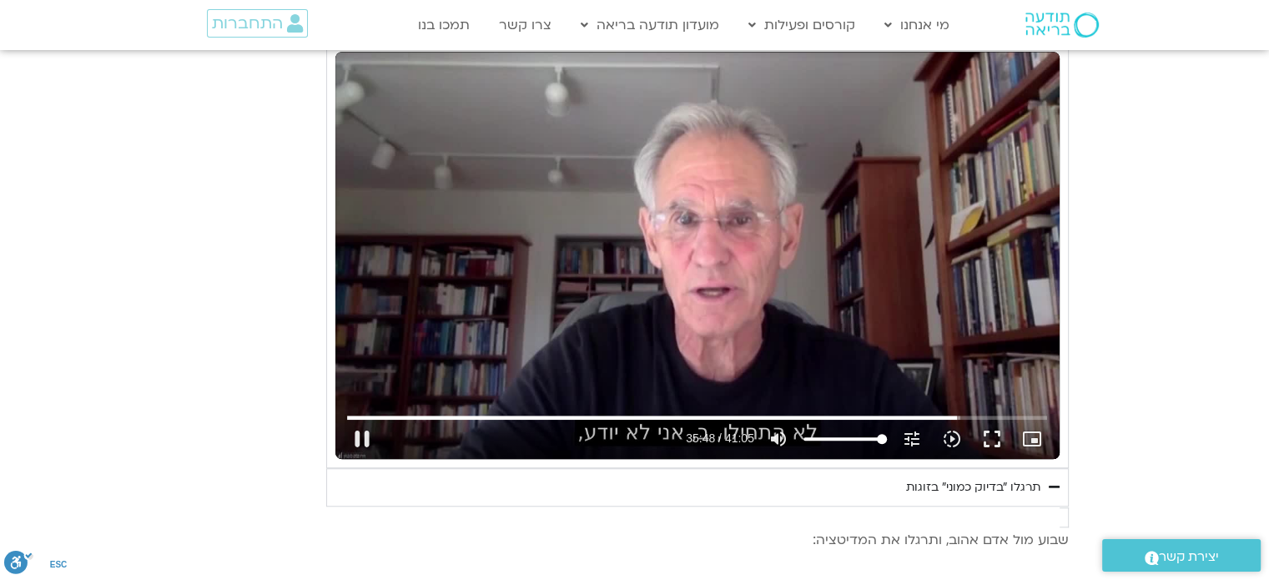
type input "2148.367959"
type input "1640.5"
type input "2148.501365"
type input "1640.5"
type input "2148.628935"
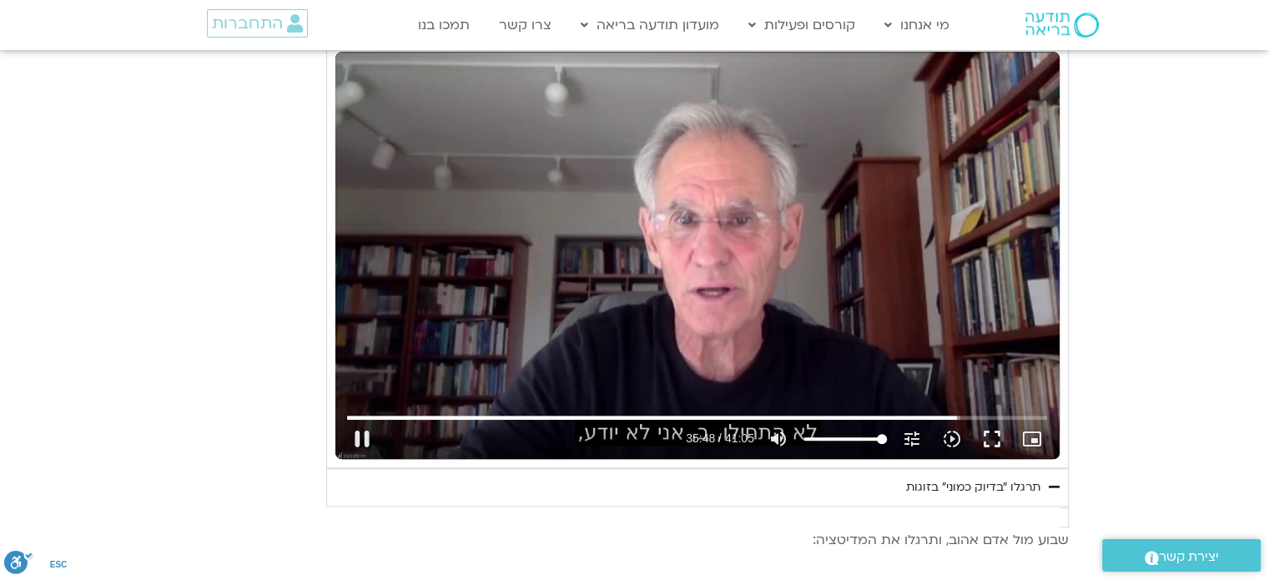
type input "1640.5"
type input "2148.763781"
type input "1640.5"
type input "2148.891317"
type input "1640.5"
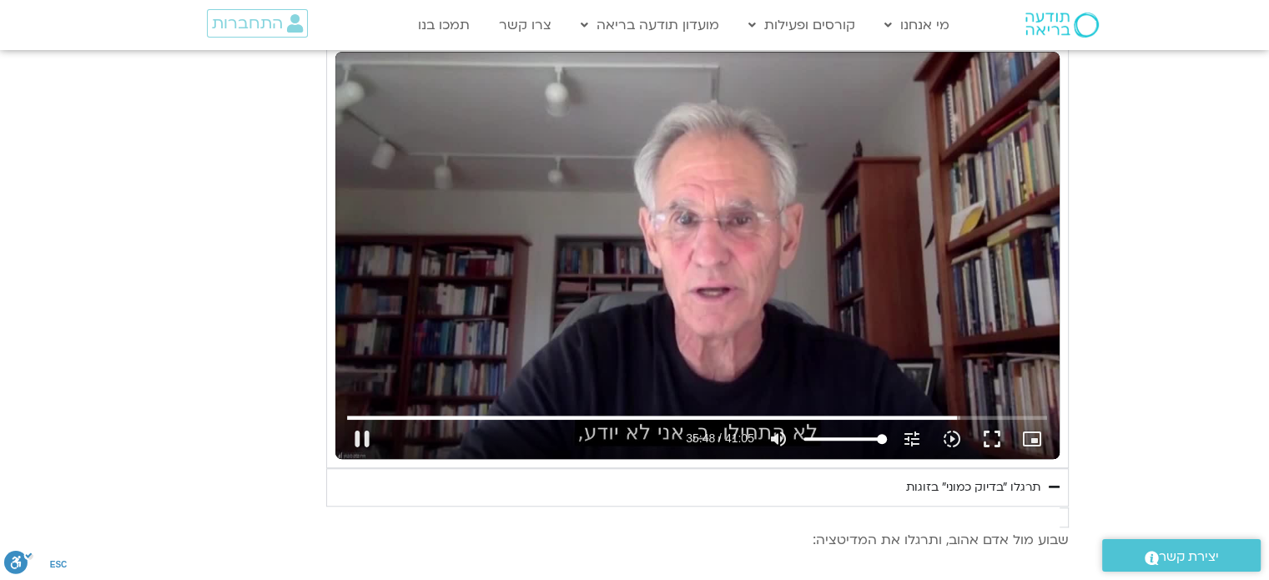
type input "2149.017157"
type input "1640.5"
type input "2149.149957"
type input "1640.5"
type input "2149.284119"
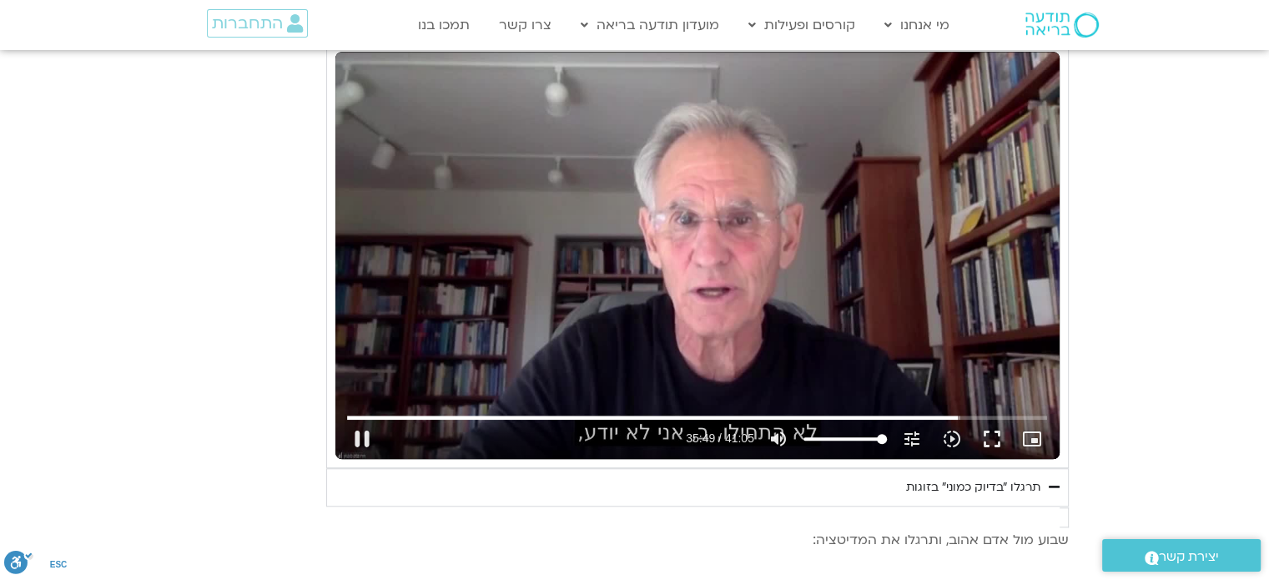
type input "1640.5"
type input "2149.416984"
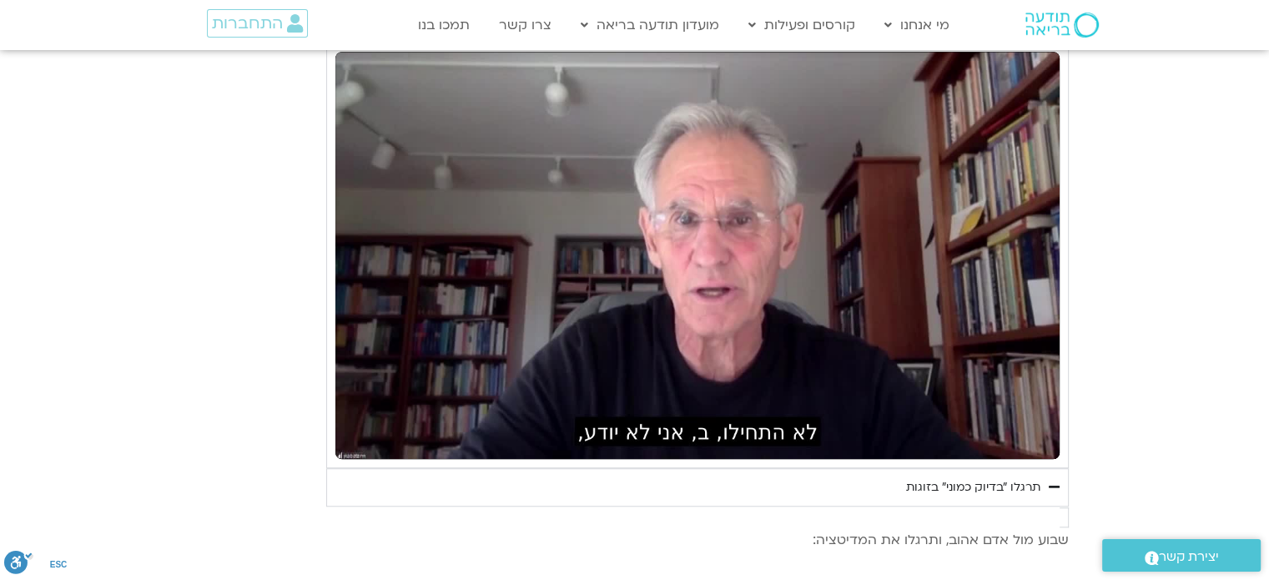
type input "1640.5"
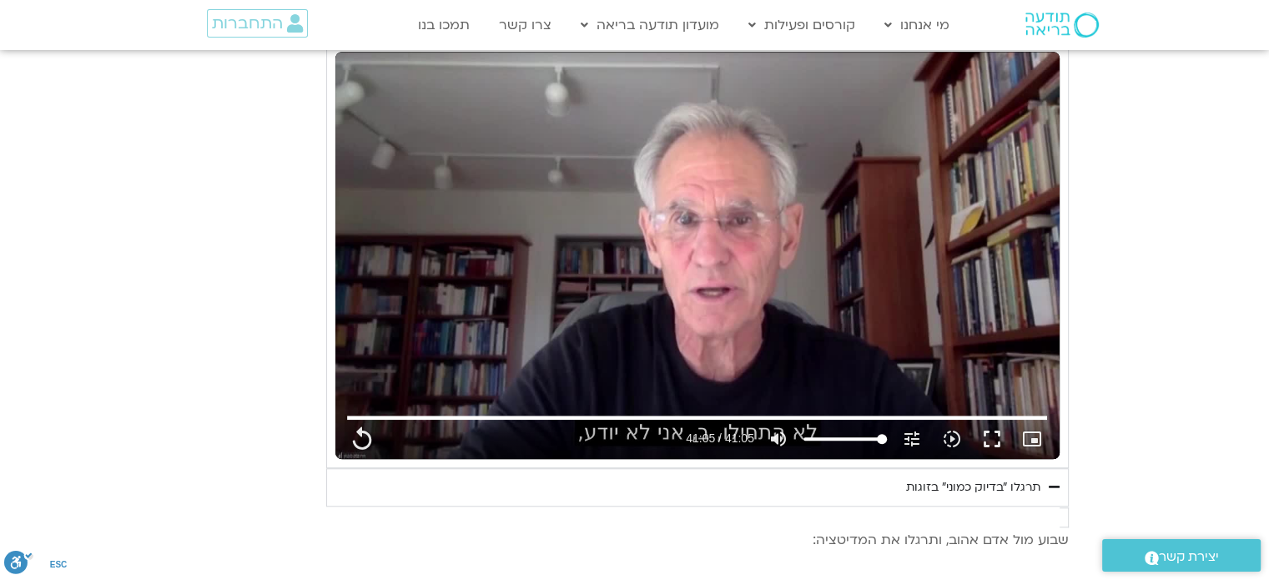
type input "2465.266667"
type input "1640.5"
type input "2465.266667"
type input "1640.5"
type input "2465.266667"
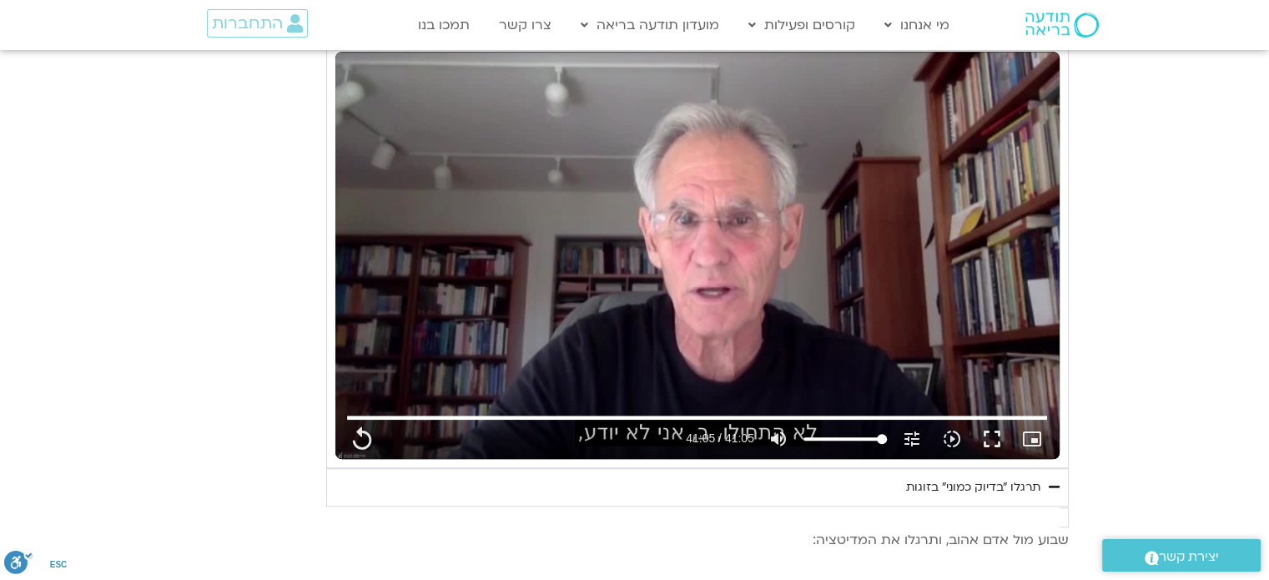
type input "1640.5"
type input "2465.266667"
type input "1640.5"
type input "2465.266667"
type input "1640.5"
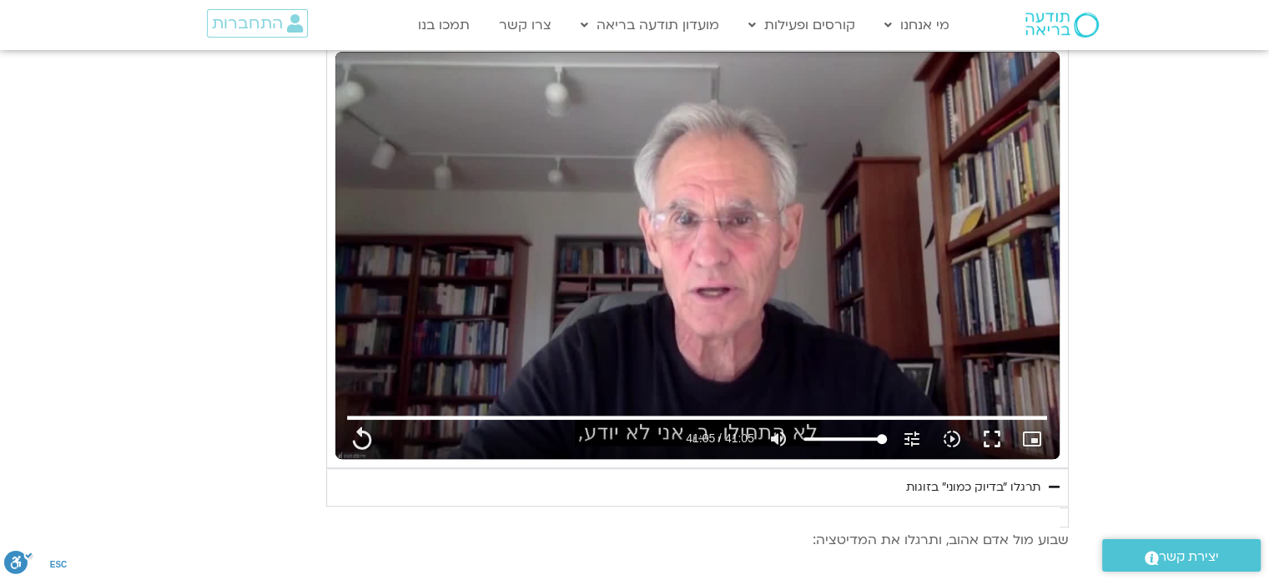
type input "2465.266667"
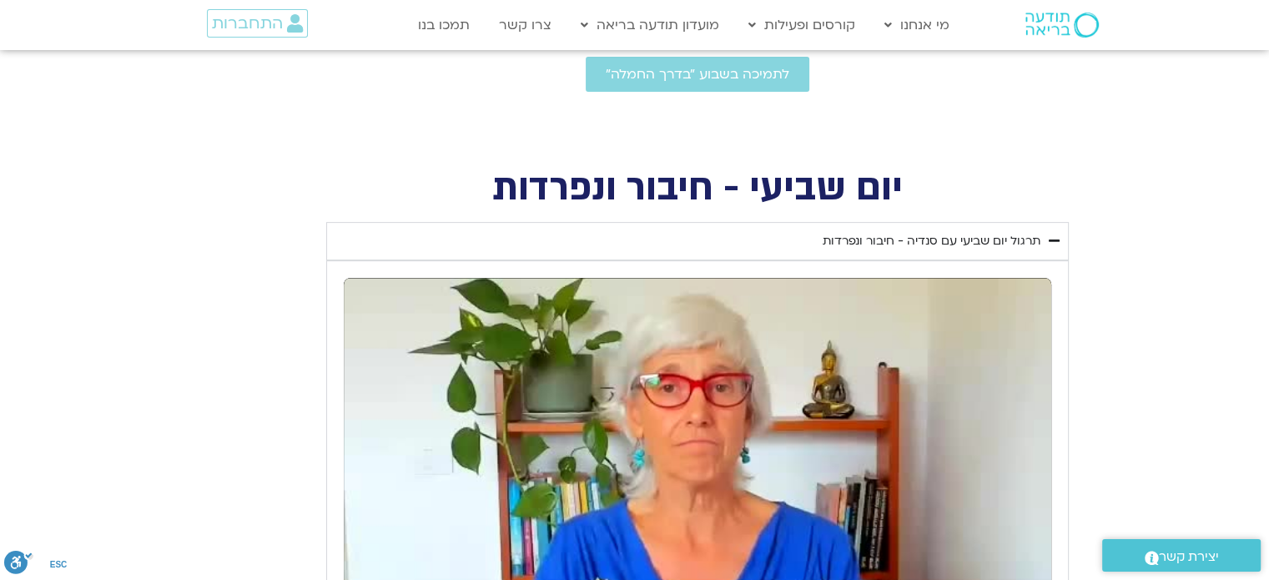
scroll to position [590, 0]
